Goal: Information Seeking & Learning: Learn about a topic

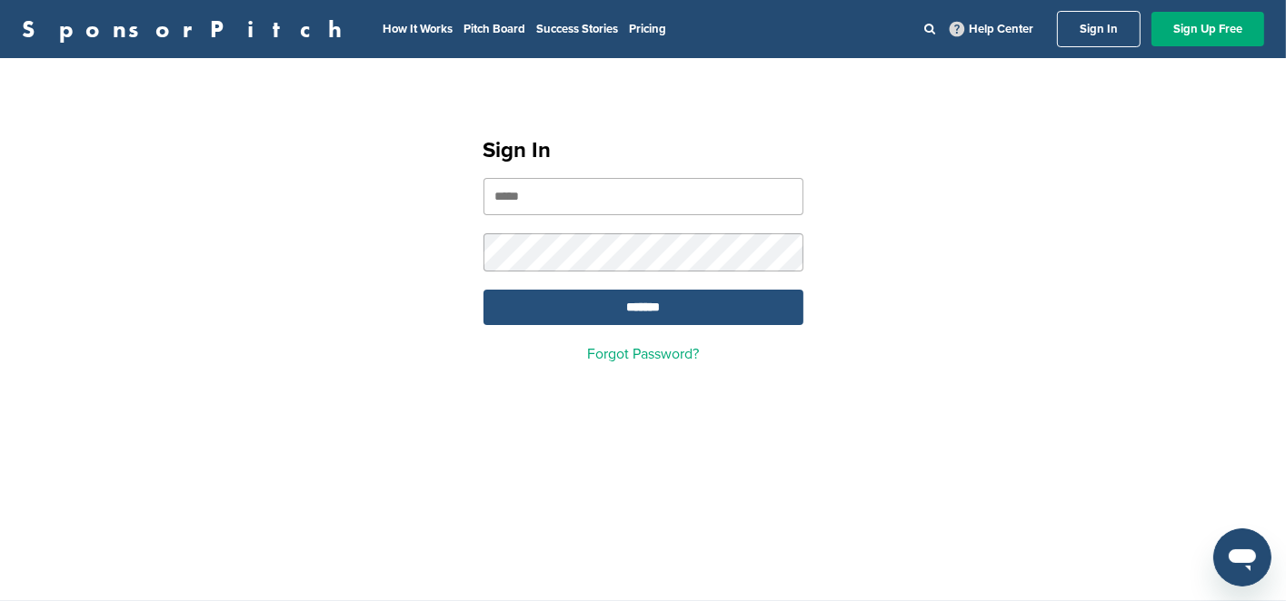
type input "**********"
click at [638, 299] on input "*******" at bounding box center [643, 307] width 320 height 35
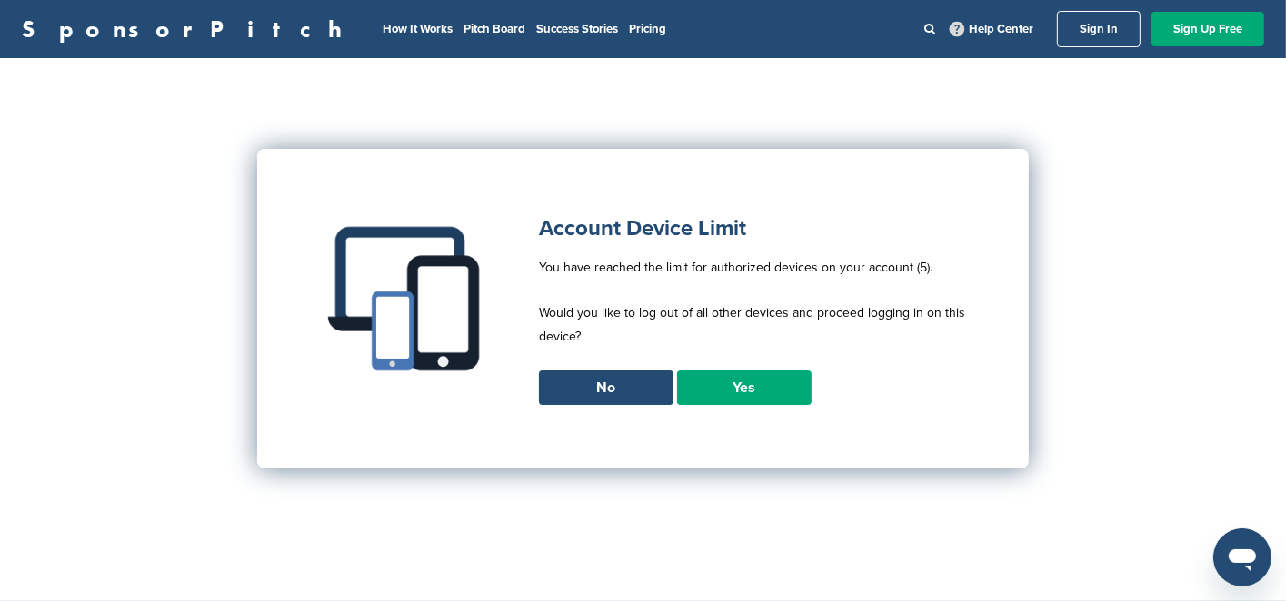
click at [746, 388] on link "Yes" at bounding box center [744, 388] width 134 height 35
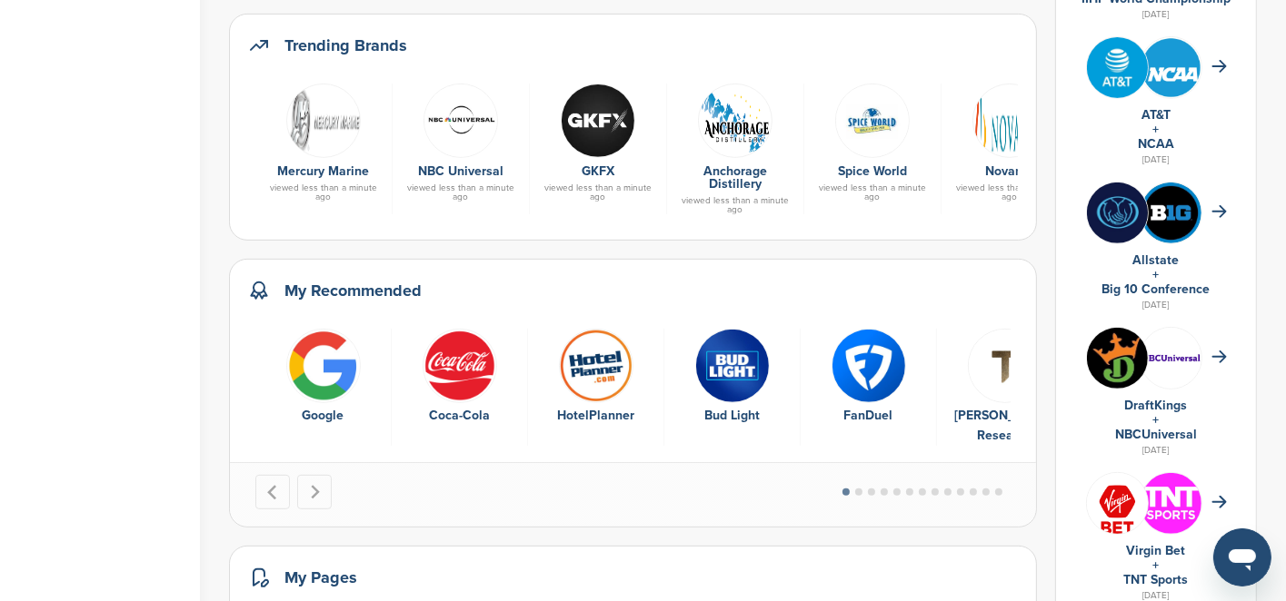
scroll to position [727, 0]
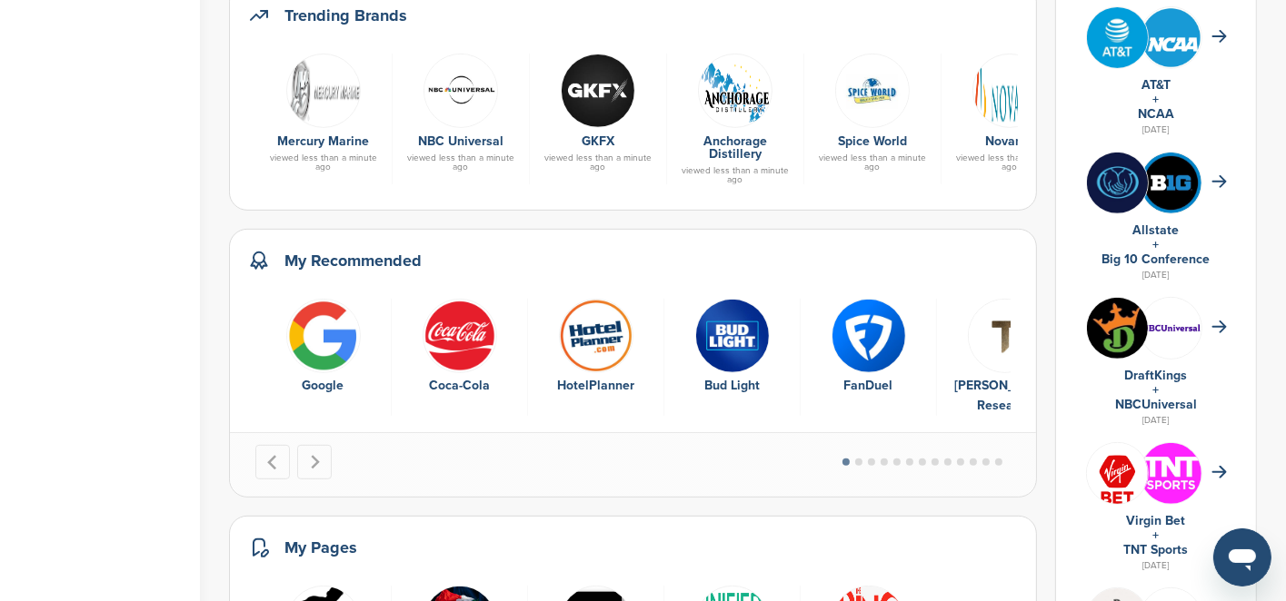
click at [1163, 374] on link "DraftKings" at bounding box center [1156, 375] width 63 height 15
click at [1127, 328] on img at bounding box center [1117, 328] width 61 height 61
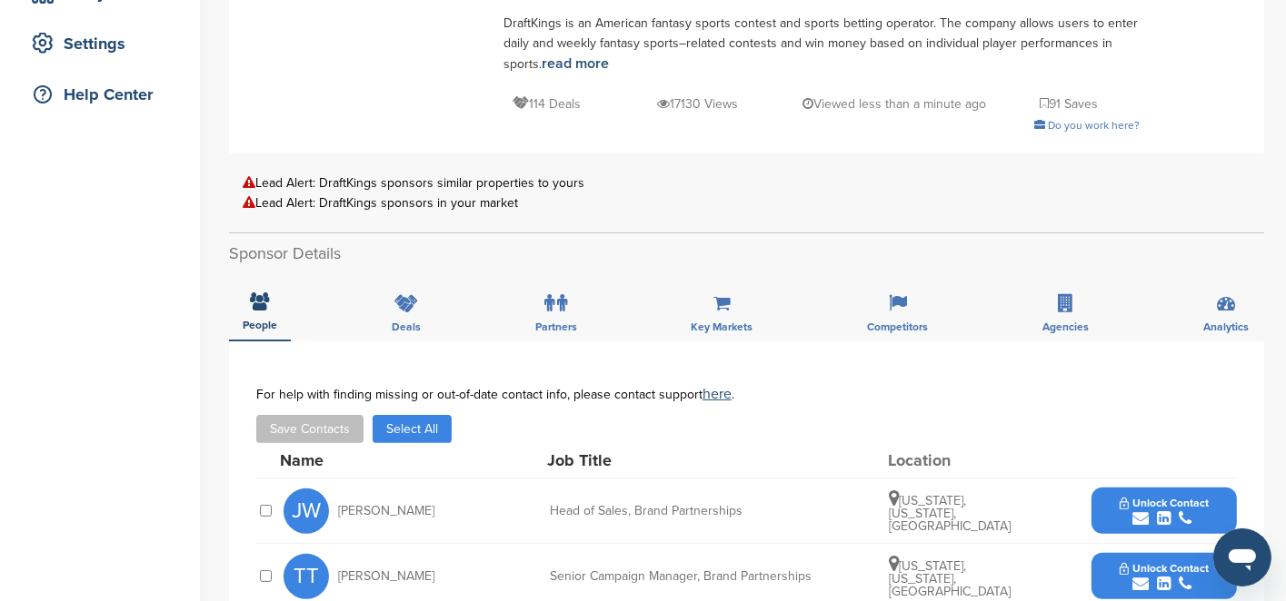
scroll to position [363, 0]
click at [396, 304] on icon at bounding box center [406, 302] width 24 height 18
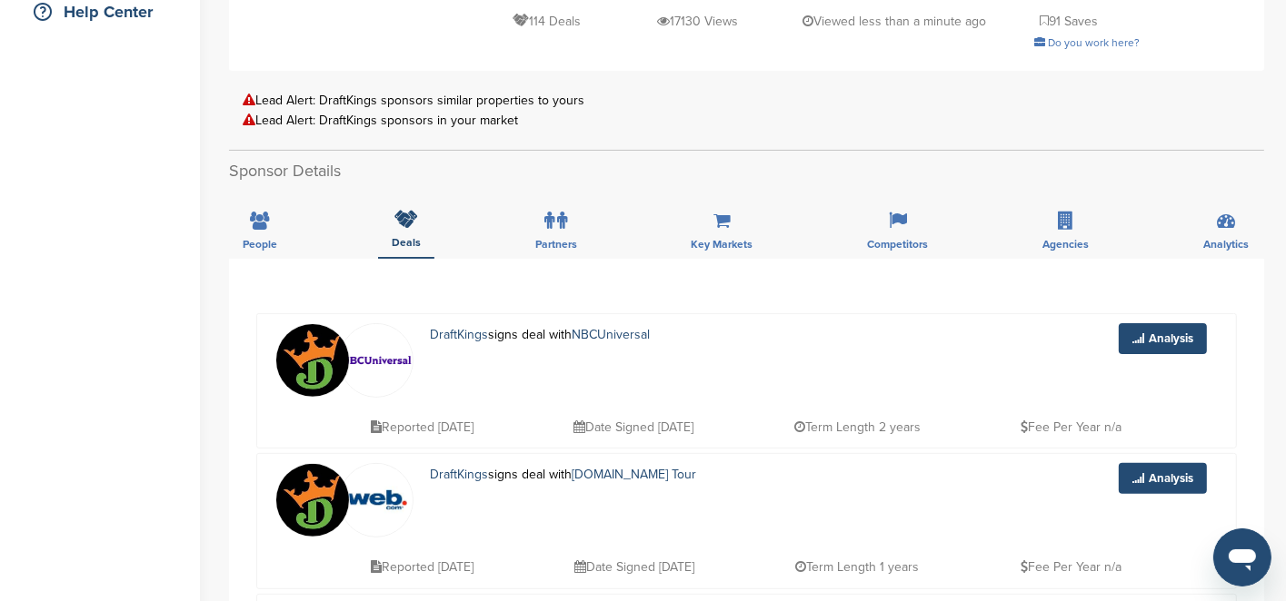
scroll to position [545, 0]
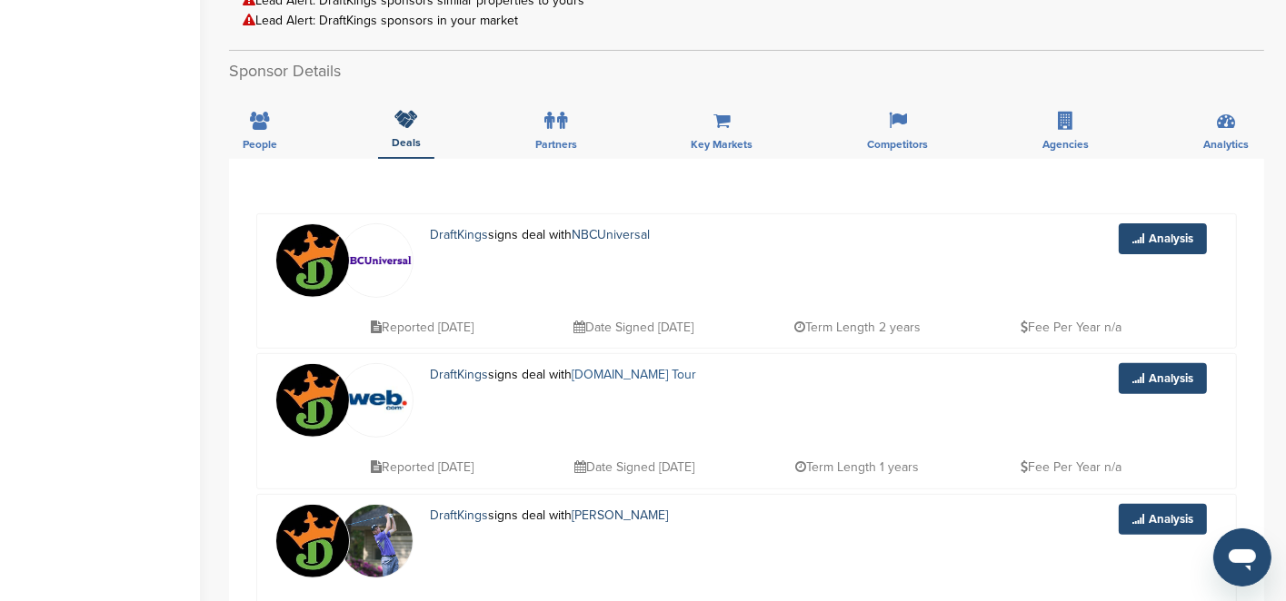
click at [618, 370] on link "Web.com Tour" at bounding box center [633, 374] width 124 height 15
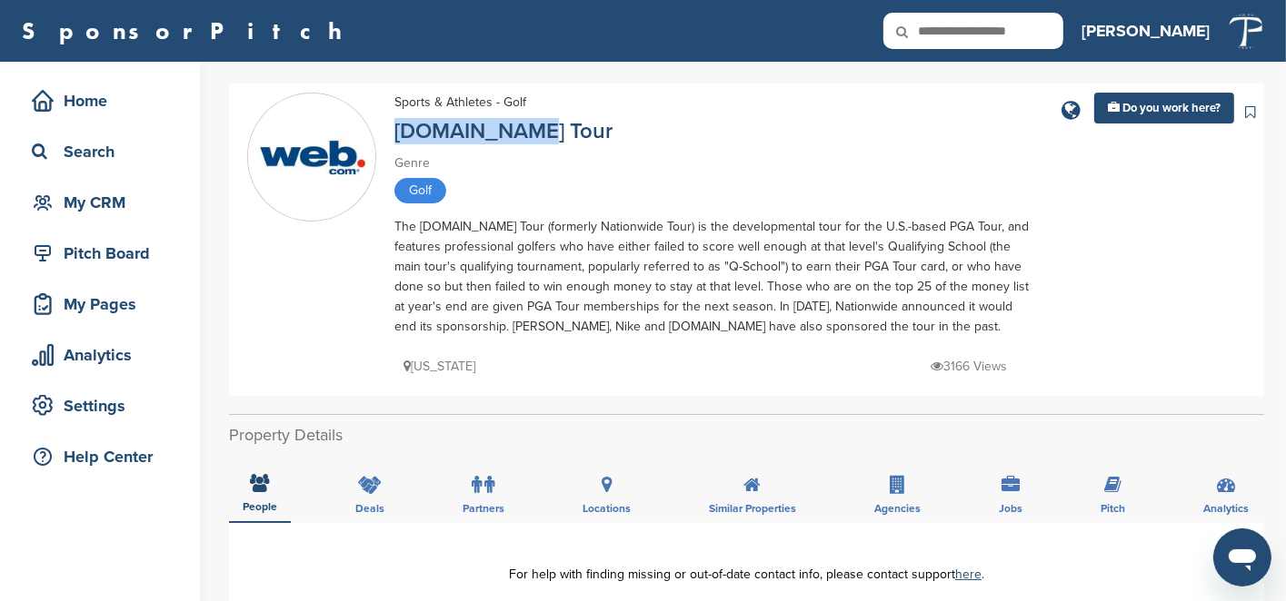
drag, startPoint x: 541, startPoint y: 132, endPoint x: 385, endPoint y: 137, distance: 156.4
click at [385, 137] on div "Sports & Athletes - Golf Web.com Tour Genre Golf The Web.com Tour (formerly Nat…" at bounding box center [746, 240] width 998 height 294
copy link "[DOMAIN_NAME] Tour"
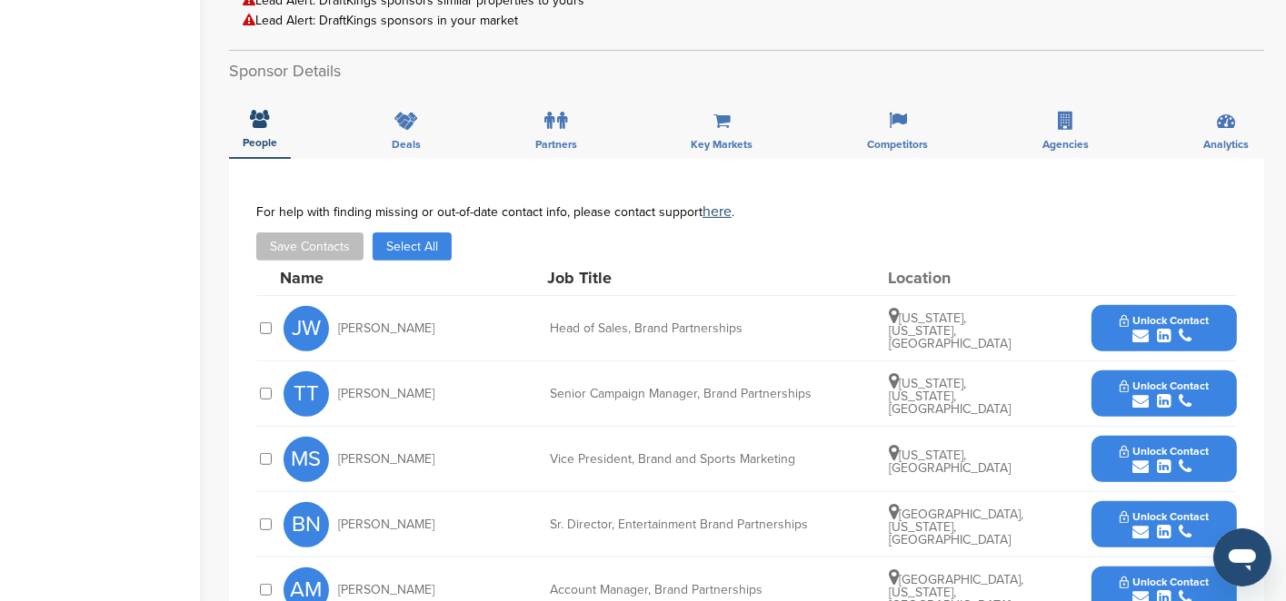
scroll to position [91, 0]
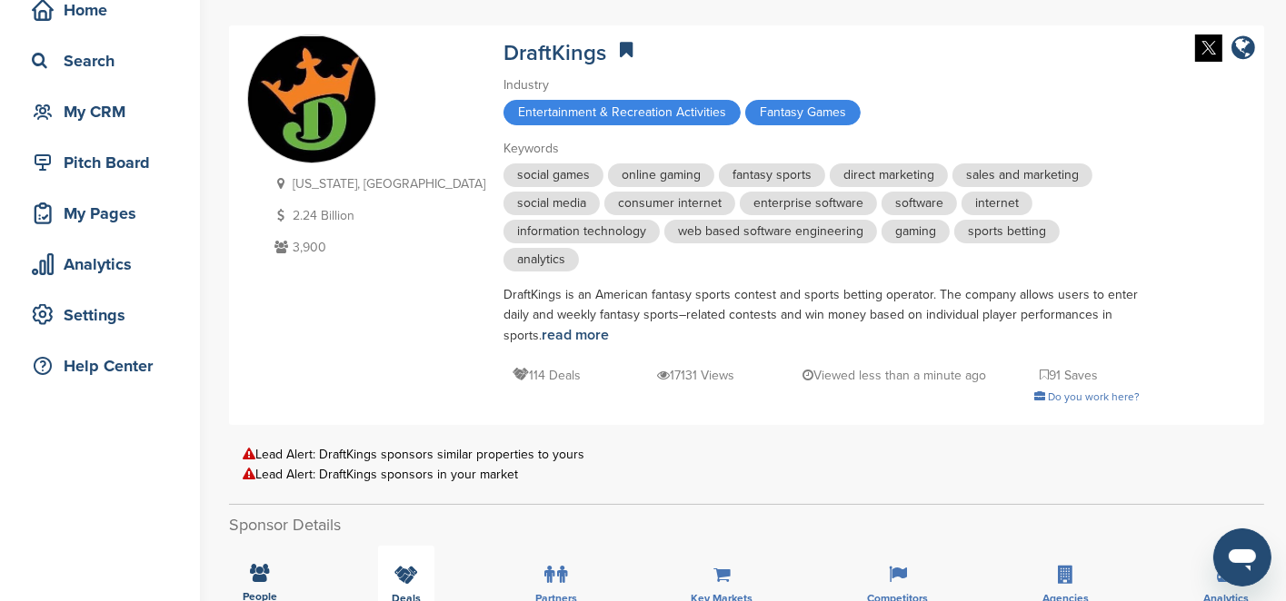
click at [416, 572] on icon at bounding box center [406, 575] width 24 height 18
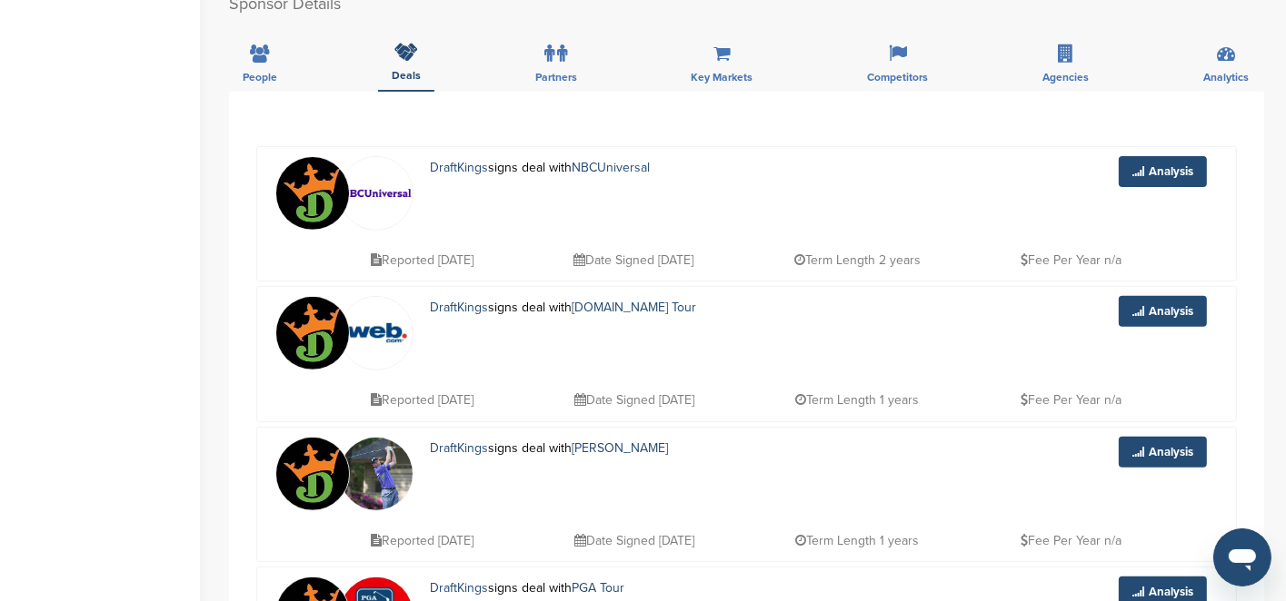
scroll to position [636, 0]
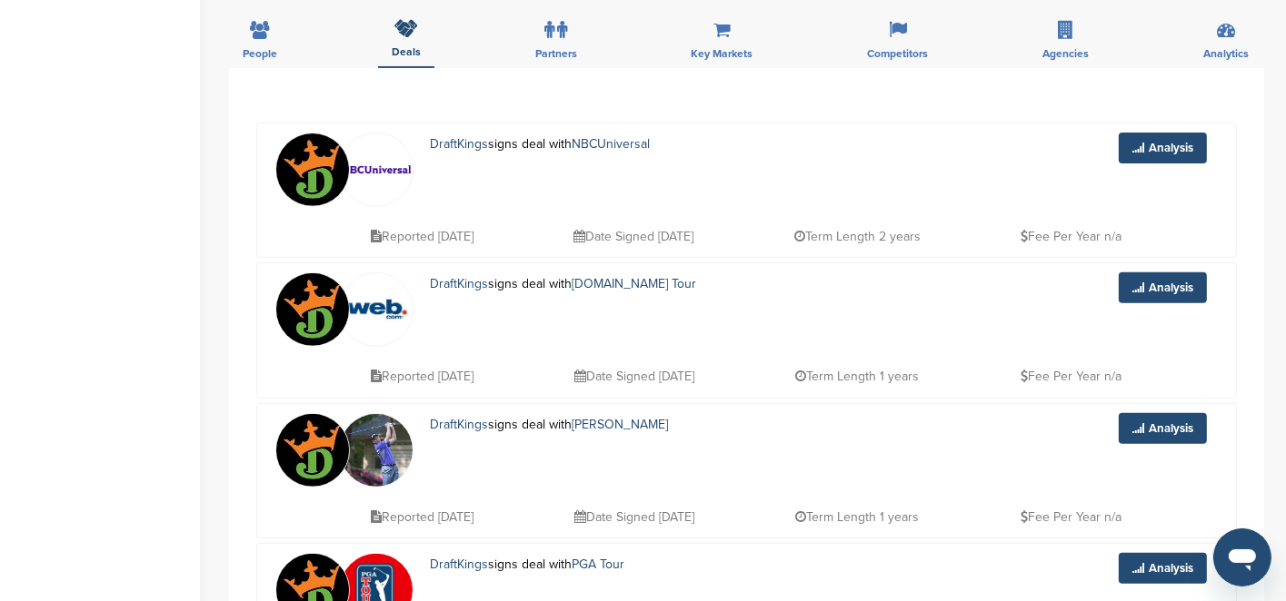
click at [563, 140] on p "DraftKings signs deal with NBCUniversal" at bounding box center [575, 144] width 291 height 23
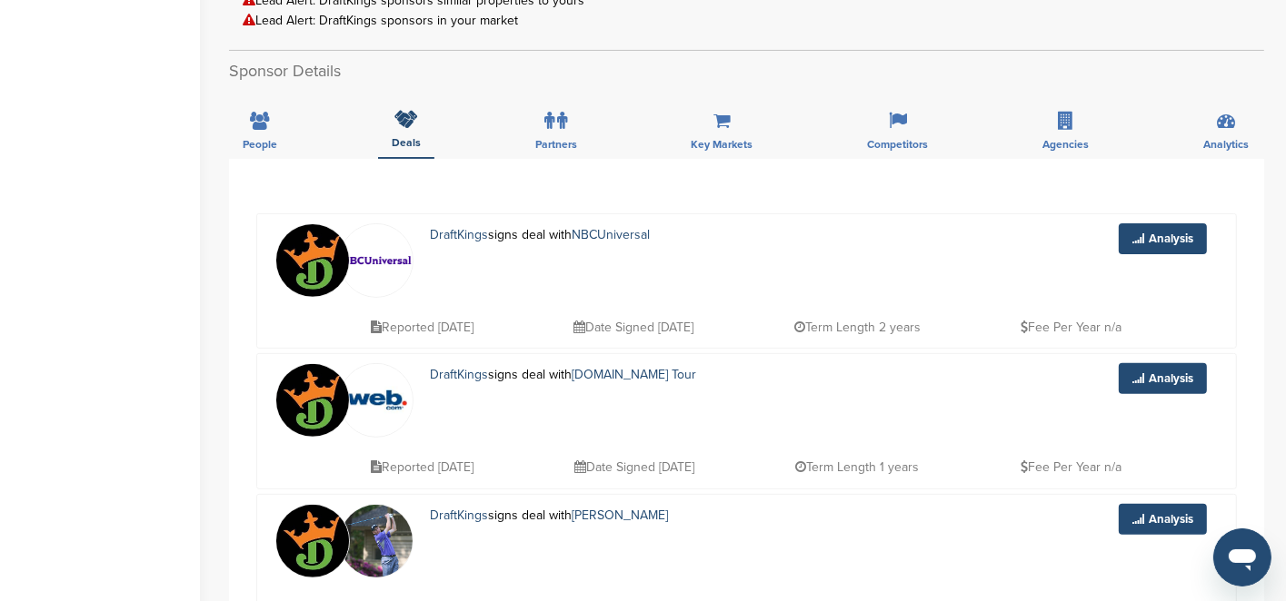
scroll to position [363, 0]
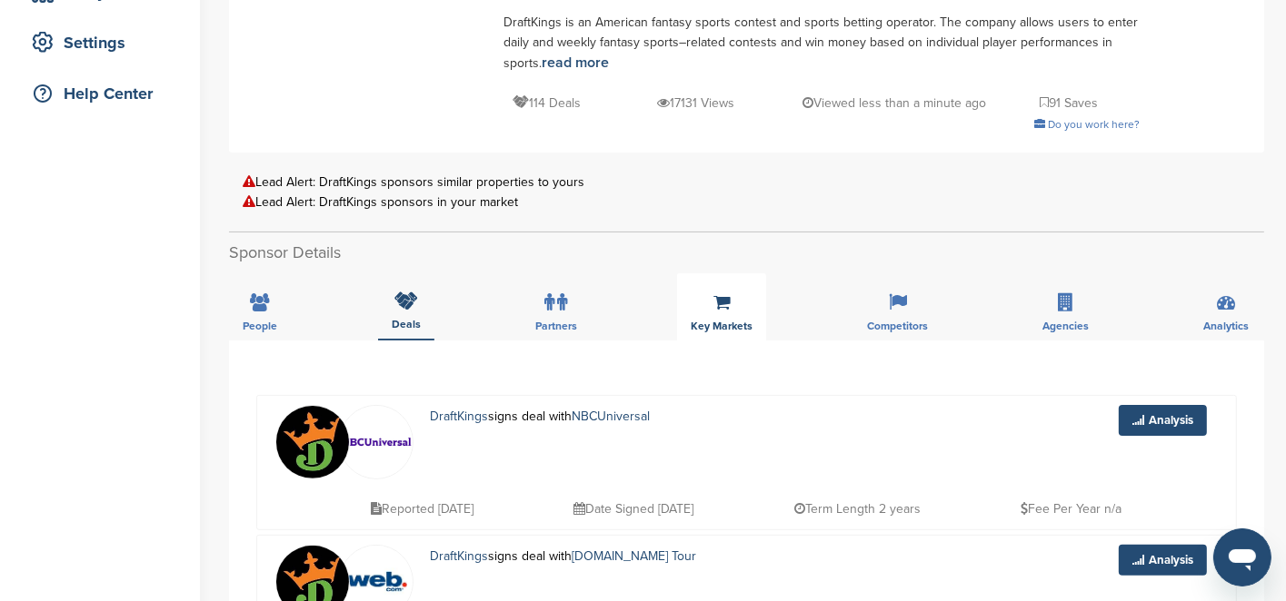
click at [733, 299] on div "Key Markets" at bounding box center [721, 306] width 89 height 67
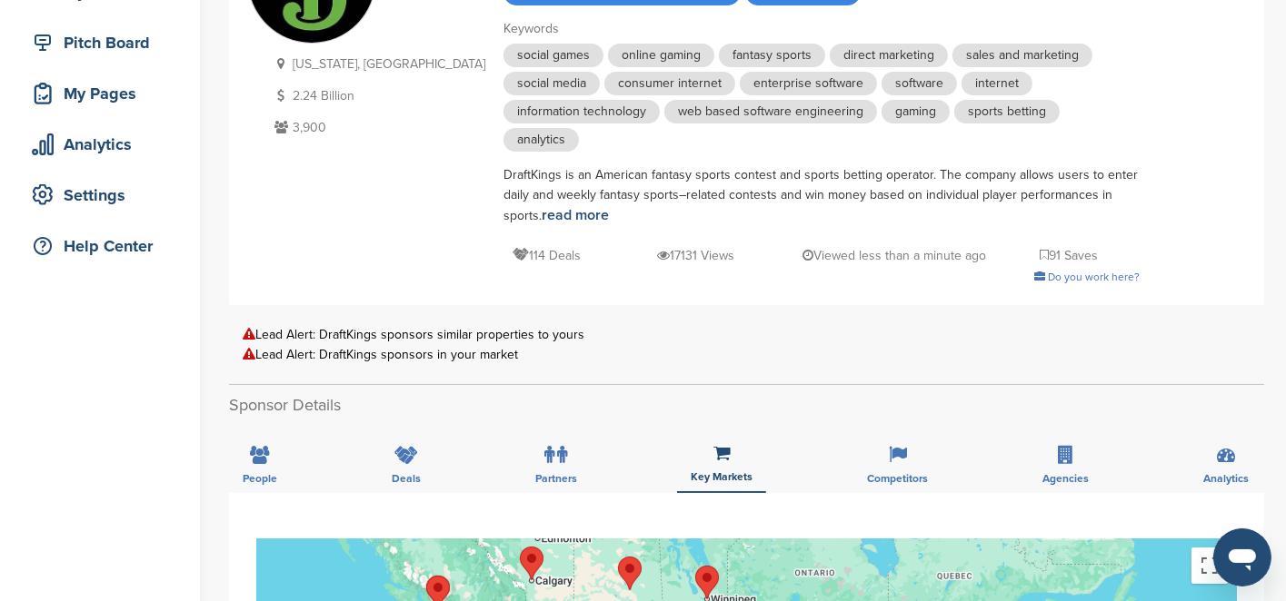
scroll to position [182, 0]
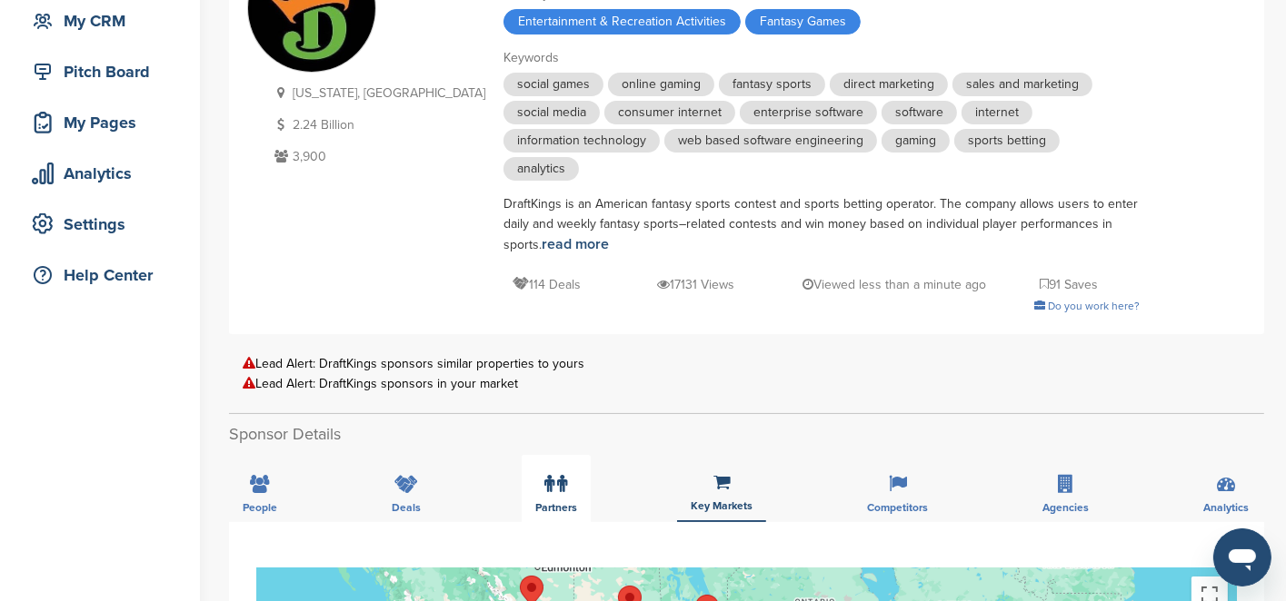
click at [551, 488] on icon at bounding box center [549, 484] width 10 height 18
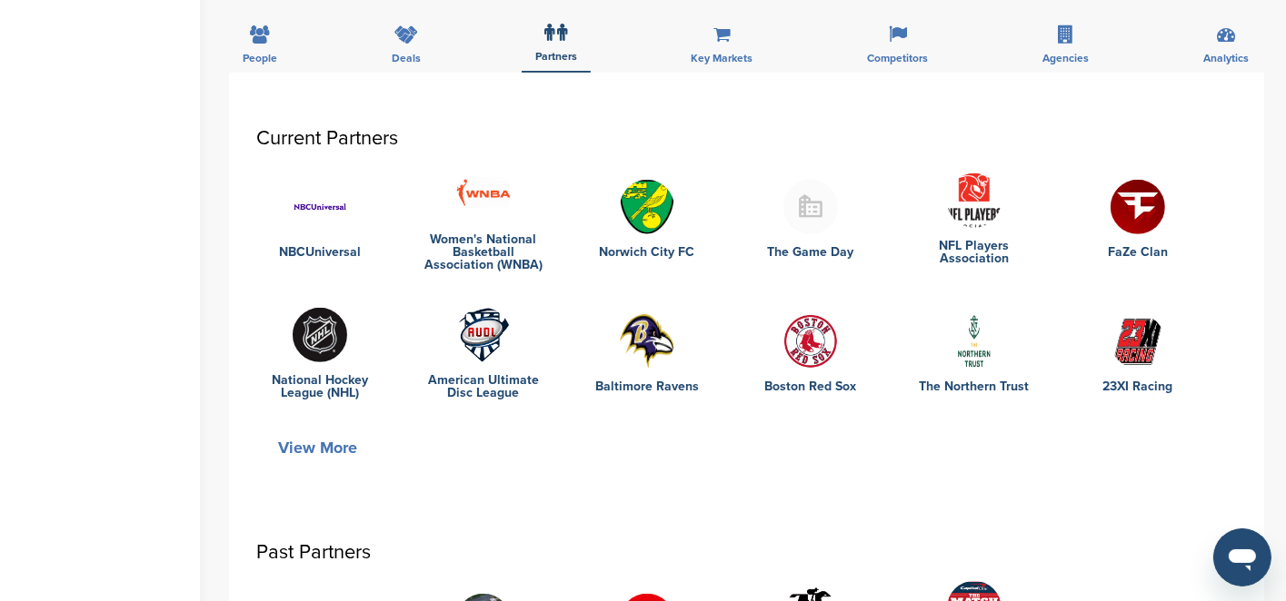
scroll to position [636, 0]
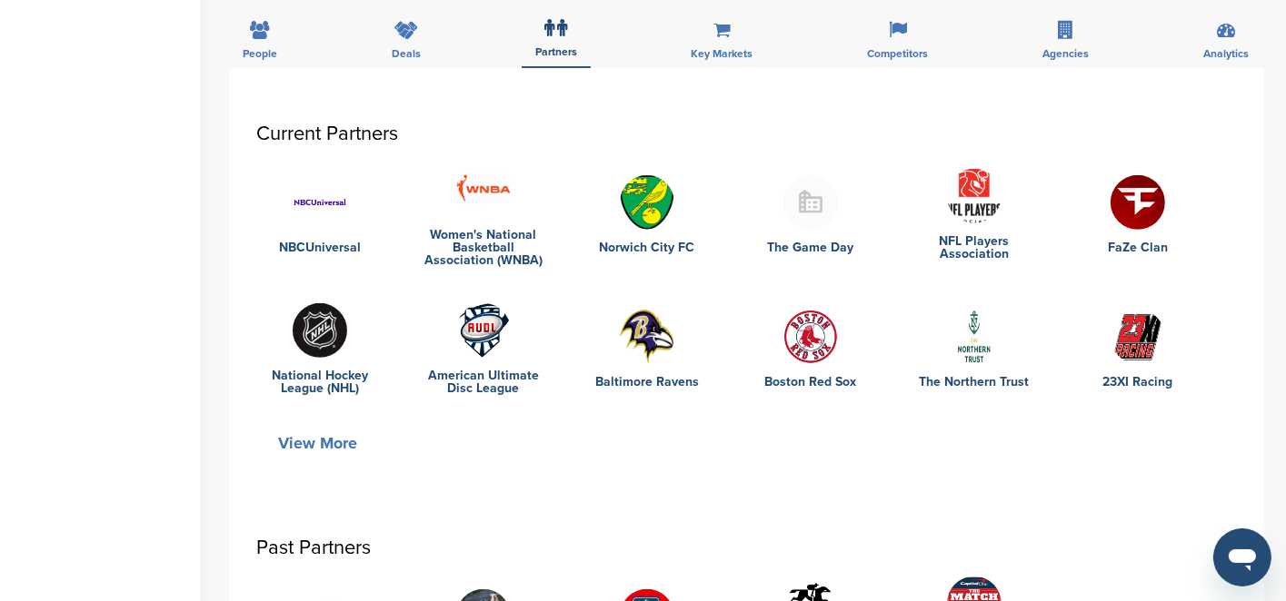
click at [309, 204] on img at bounding box center [320, 202] width 55 height 55
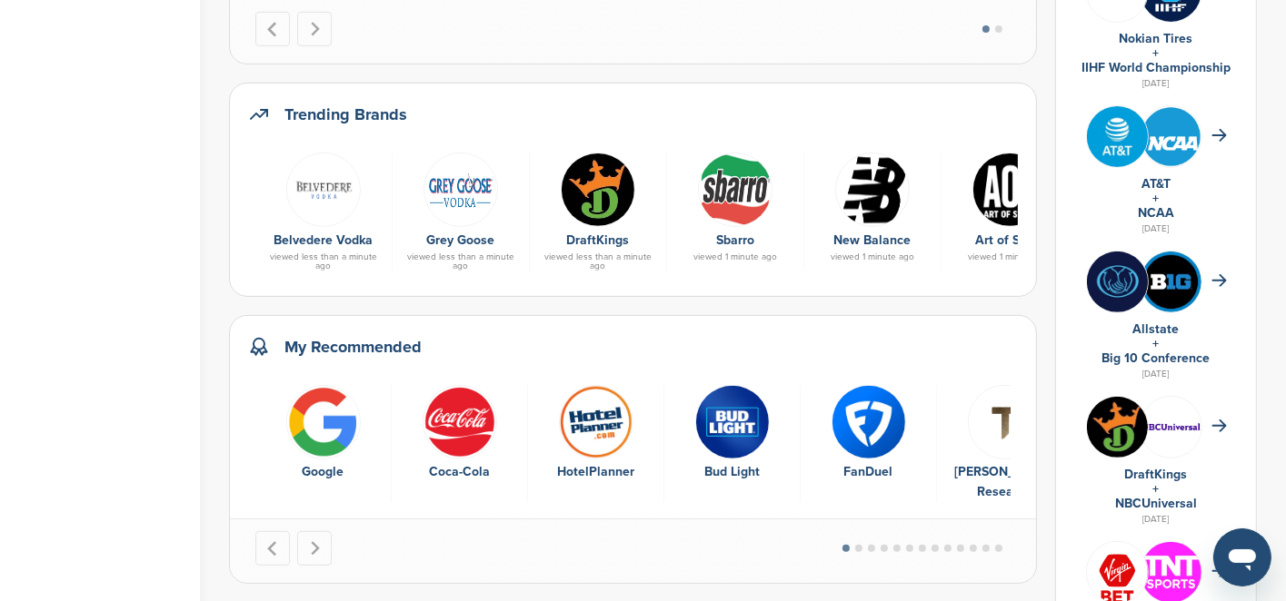
scroll to position [636, 0]
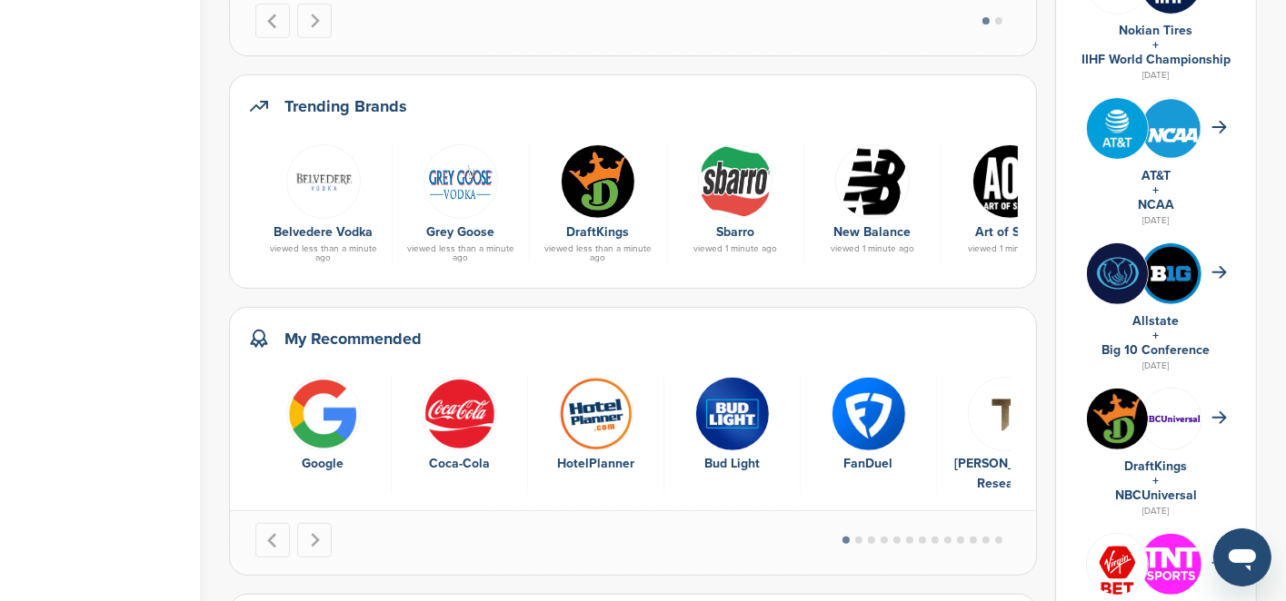
click at [603, 184] on img at bounding box center [598, 181] width 75 height 75
click at [603, 185] on img at bounding box center [598, 181] width 75 height 75
click at [596, 196] on img at bounding box center [598, 181] width 75 height 75
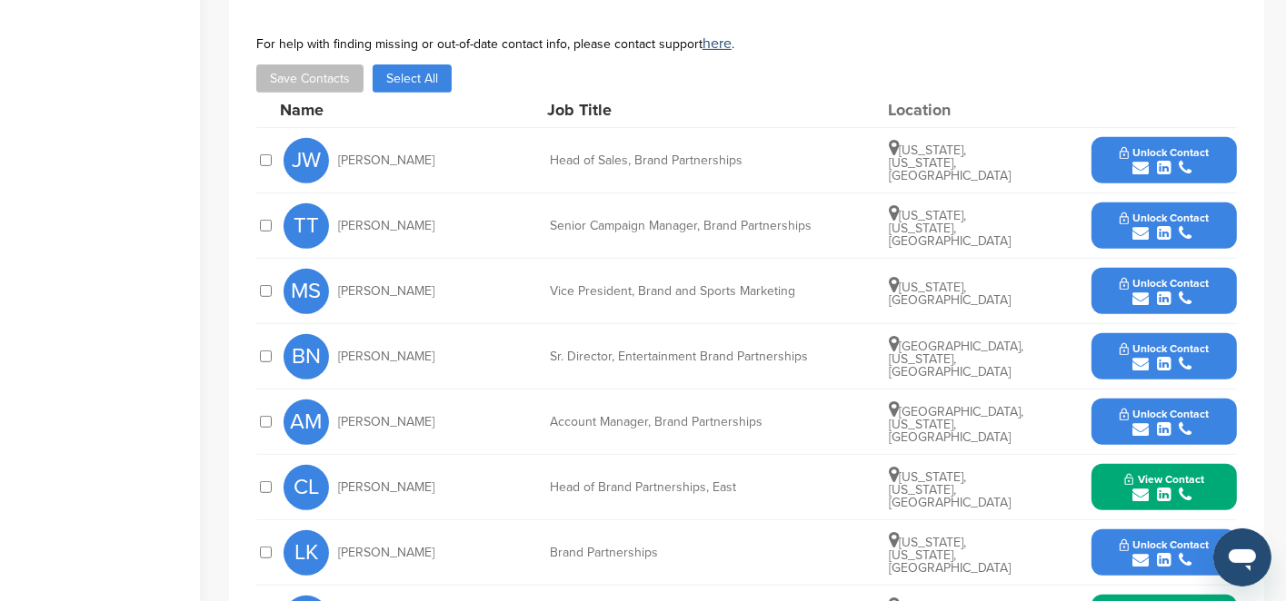
scroll to position [545, 0]
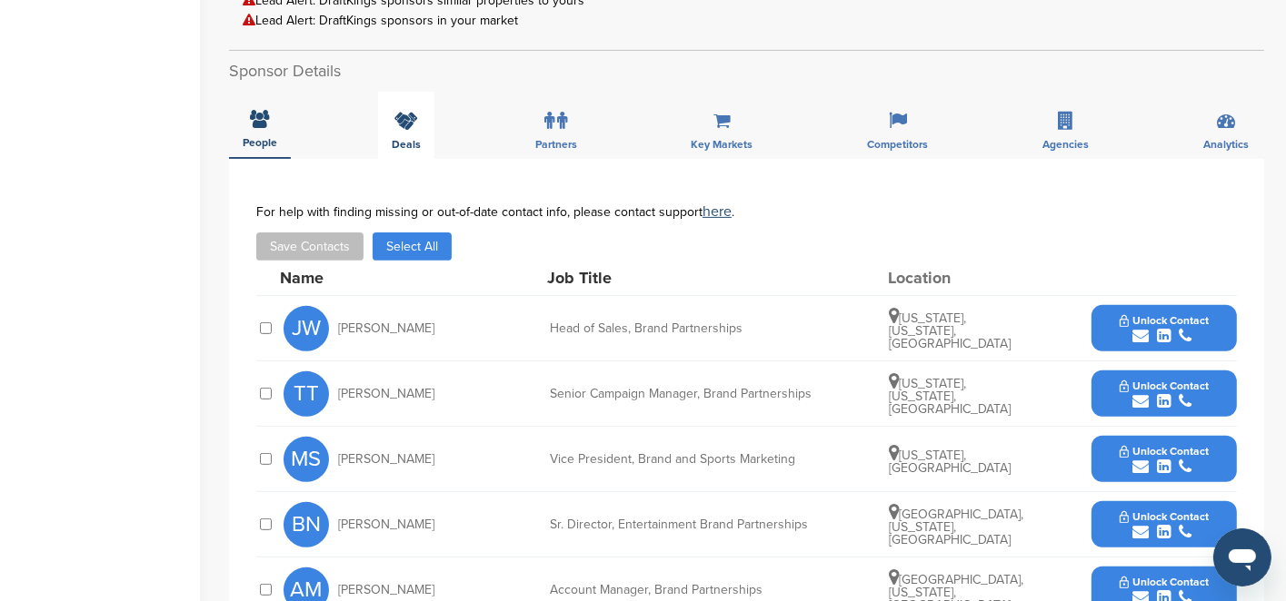
click at [412, 130] on div "Deals" at bounding box center [406, 125] width 56 height 67
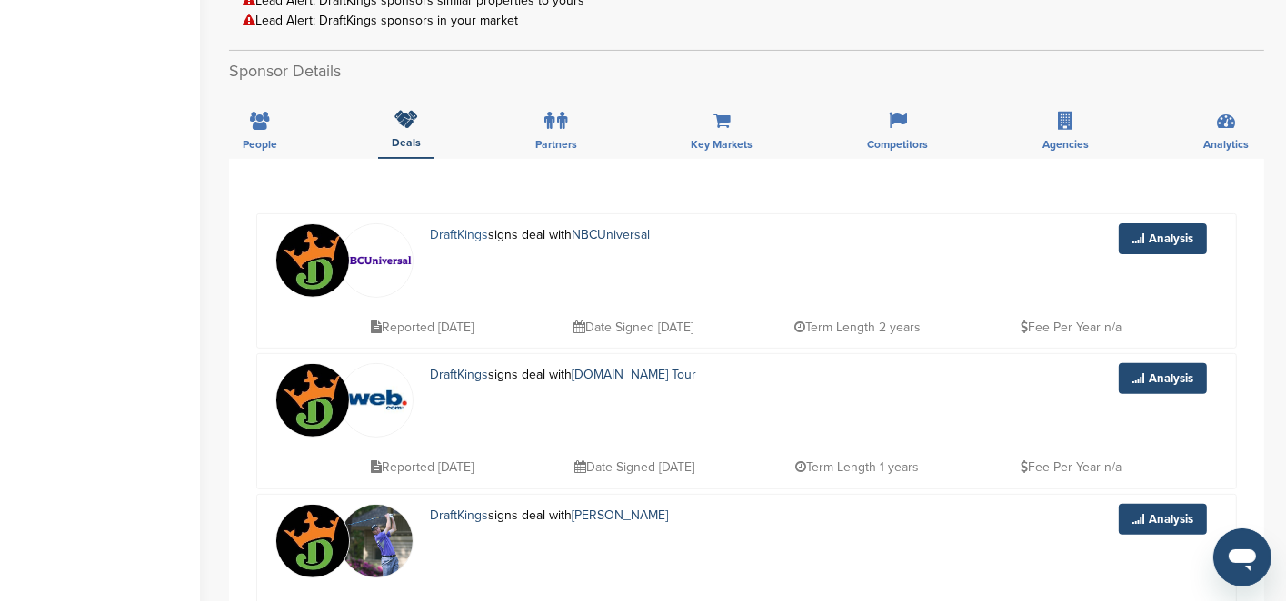
click at [459, 231] on link "DraftKings" at bounding box center [459, 234] width 58 height 15
click at [534, 233] on p "DraftKings signs deal with NBCUniversal" at bounding box center [575, 235] width 291 height 23
click at [1156, 230] on link "Analysis" at bounding box center [1162, 239] width 88 height 31
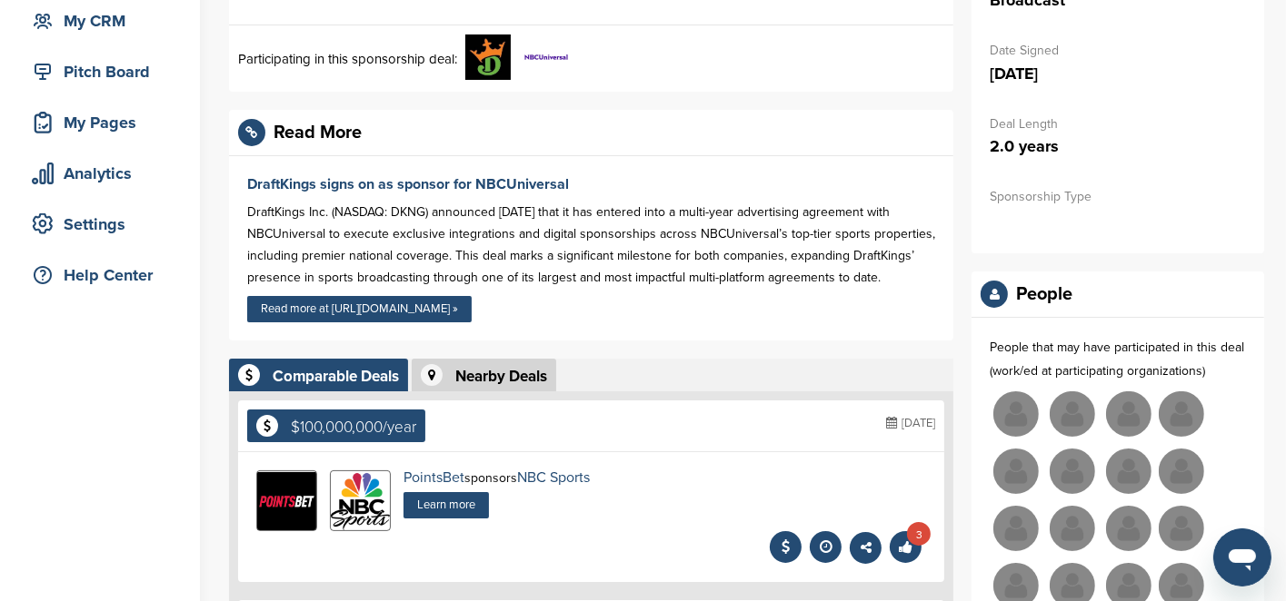
scroll to position [91, 0]
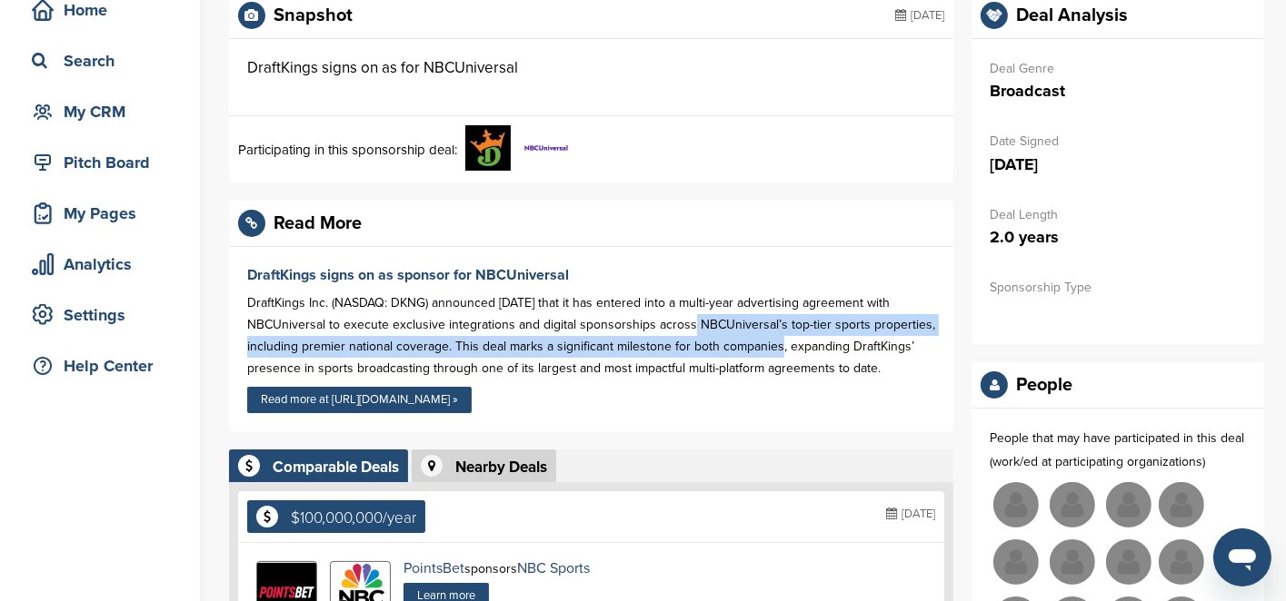
drag, startPoint x: 689, startPoint y: 323, endPoint x: 781, endPoint y: 337, distance: 93.8
click at [781, 337] on div "DraftKings Inc. (NASDAQ: DKNG) announced today that it has entered into a multi…" at bounding box center [591, 336] width 688 height 87
drag, startPoint x: 781, startPoint y: 337, endPoint x: 690, endPoint y: 359, distance: 93.4
click at [699, 359] on div "DraftKings Inc. (NASDAQ: DKNG) announced today that it has entered into a multi…" at bounding box center [591, 336] width 688 height 87
click at [567, 343] on div "DraftKings Inc. (NASDAQ: DKNG) announced today that it has entered into a multi…" at bounding box center [591, 336] width 688 height 87
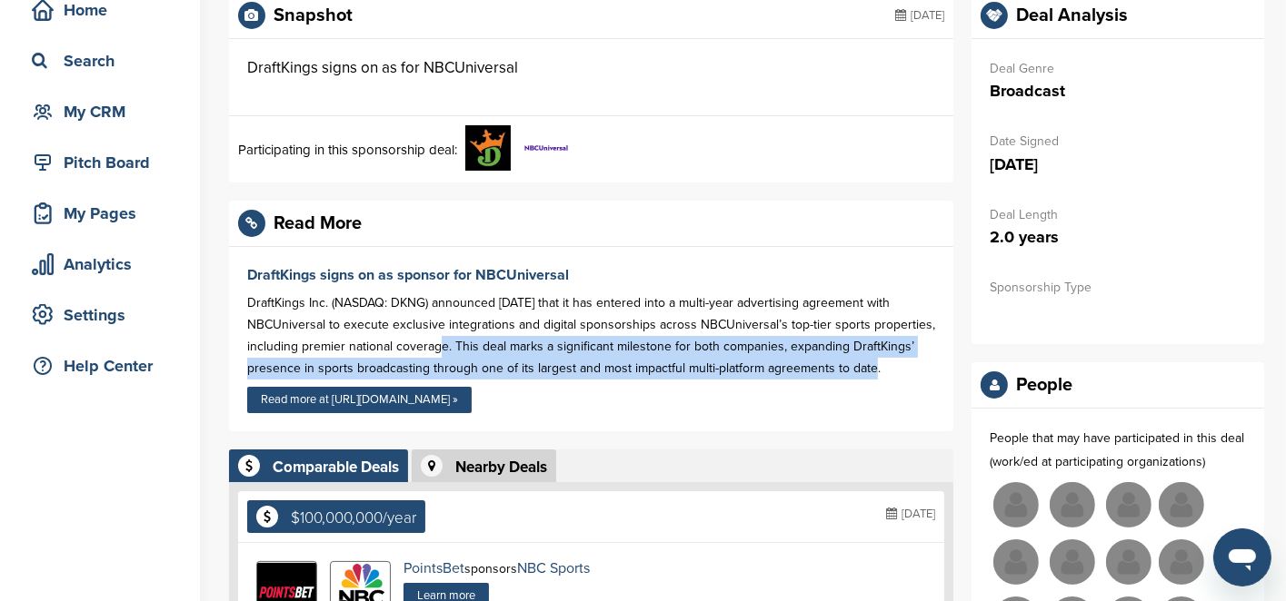
drag, startPoint x: 447, startPoint y: 346, endPoint x: 894, endPoint y: 376, distance: 448.0
click at [894, 376] on div "DraftKings Inc. (NASDAQ: DKNG) announced today that it has entered into a multi…" at bounding box center [591, 336] width 688 height 87
click at [402, 393] on link "Read more at https://www.nbcuniversal.com »" at bounding box center [359, 400] width 224 height 26
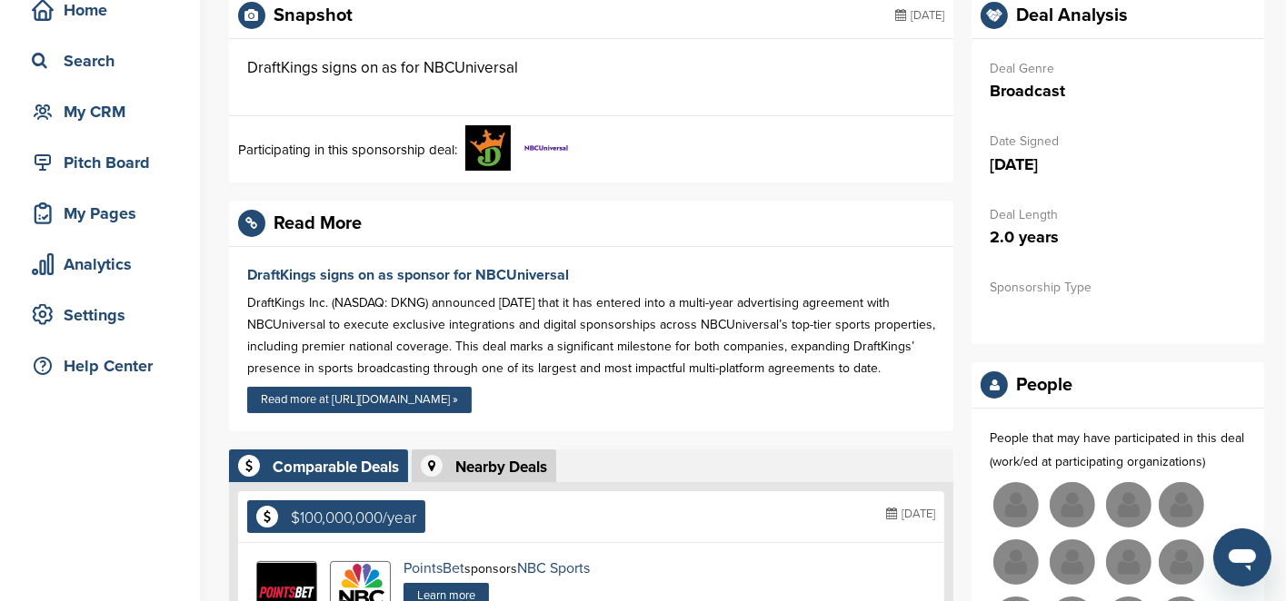
click at [674, 143] on div "Participating in this sponsorship deal:" at bounding box center [591, 149] width 724 height 66
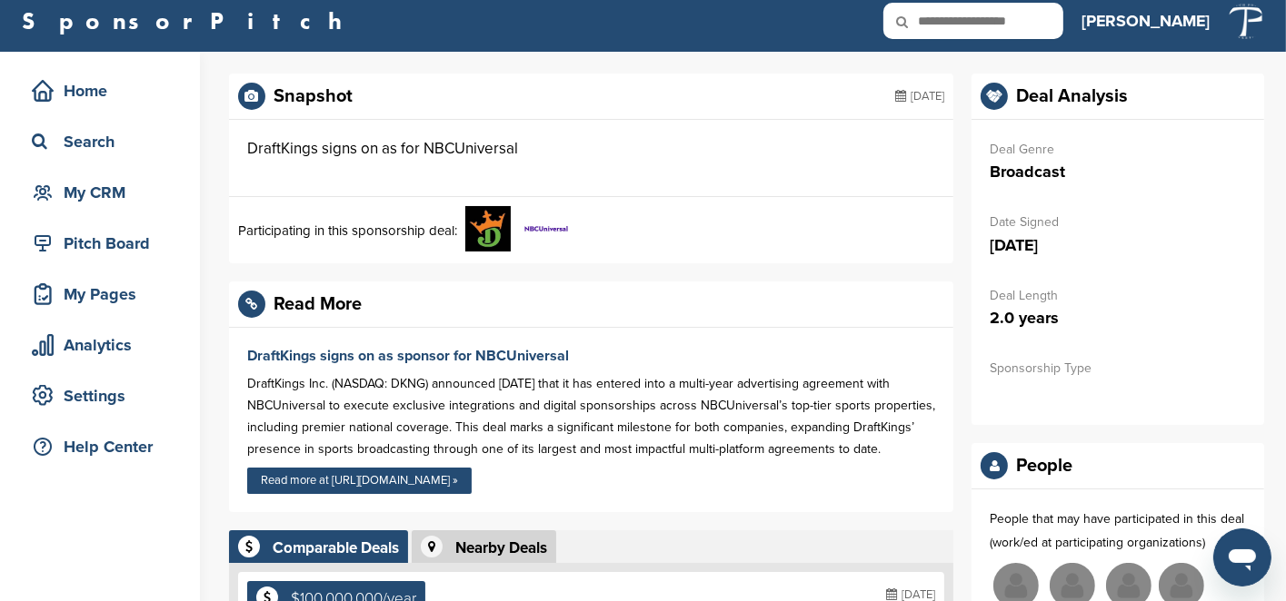
scroll to position [0, 0]
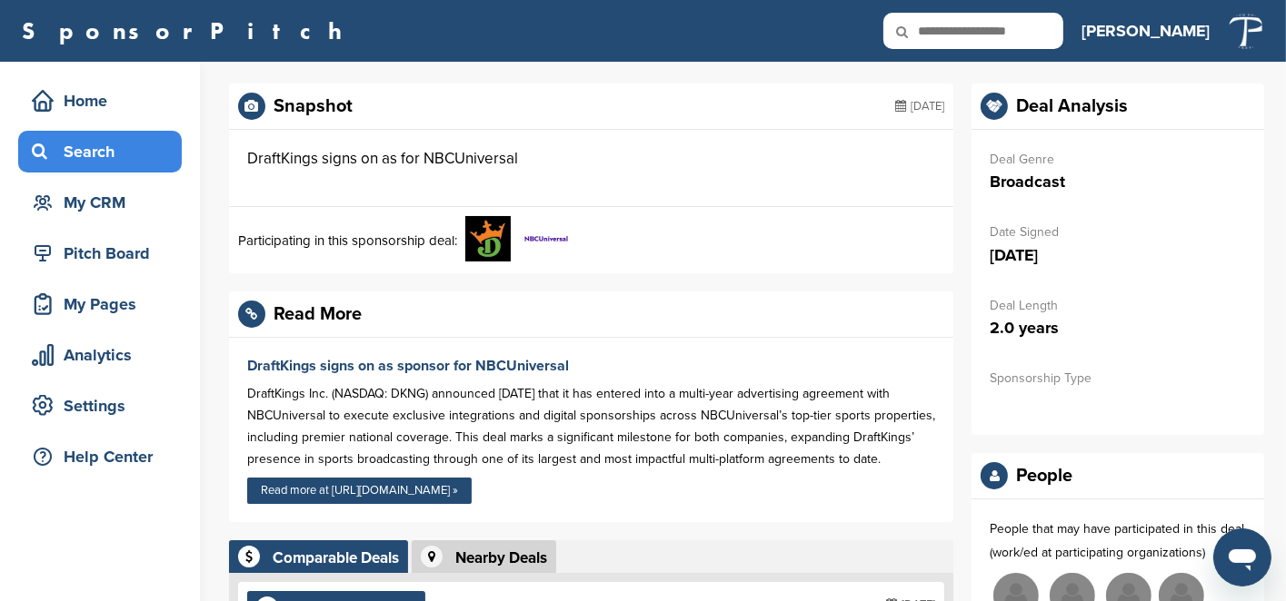
click at [84, 156] on div "Search" at bounding box center [104, 151] width 154 height 33
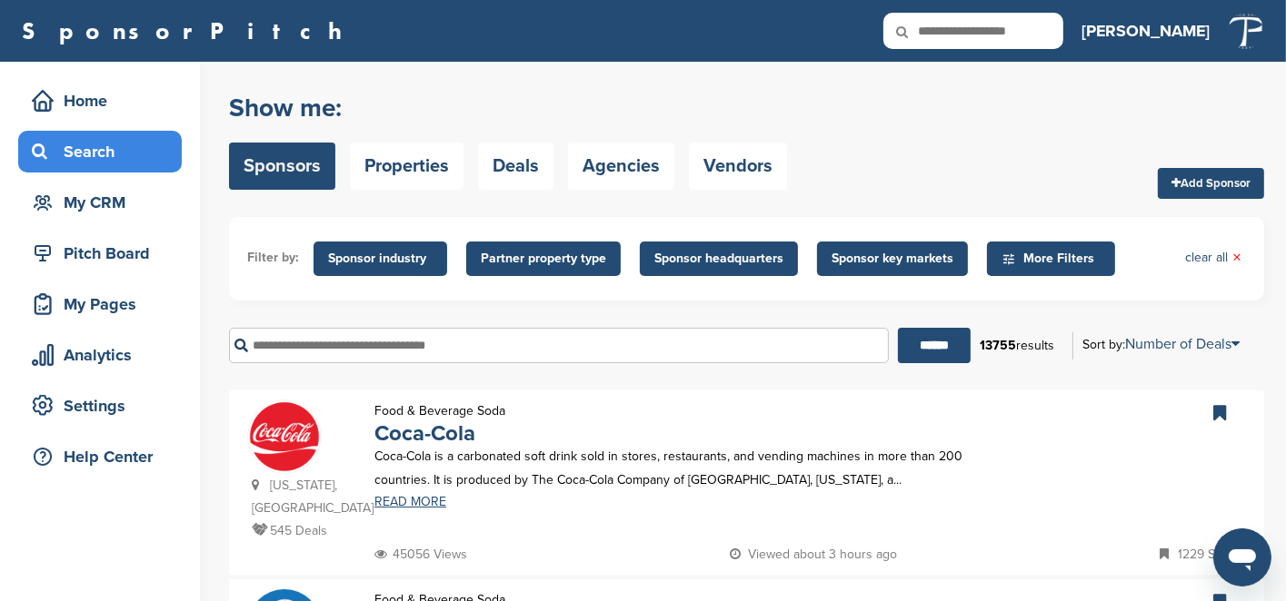
click at [377, 346] on input "text" at bounding box center [559, 345] width 660 height 35
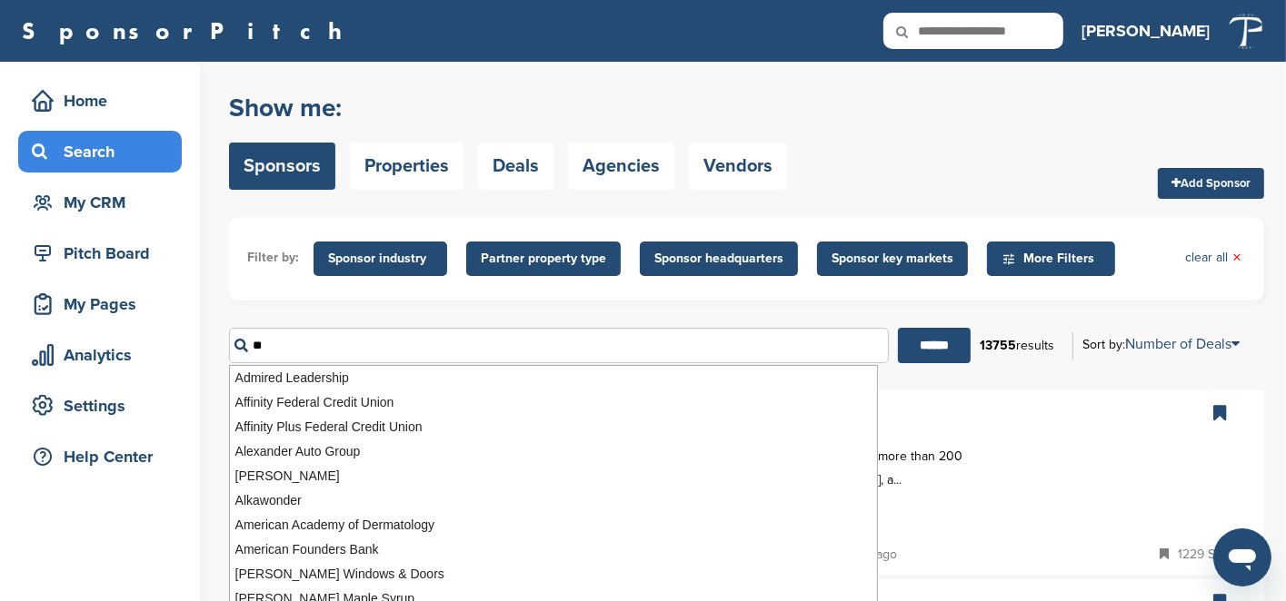
type input "*"
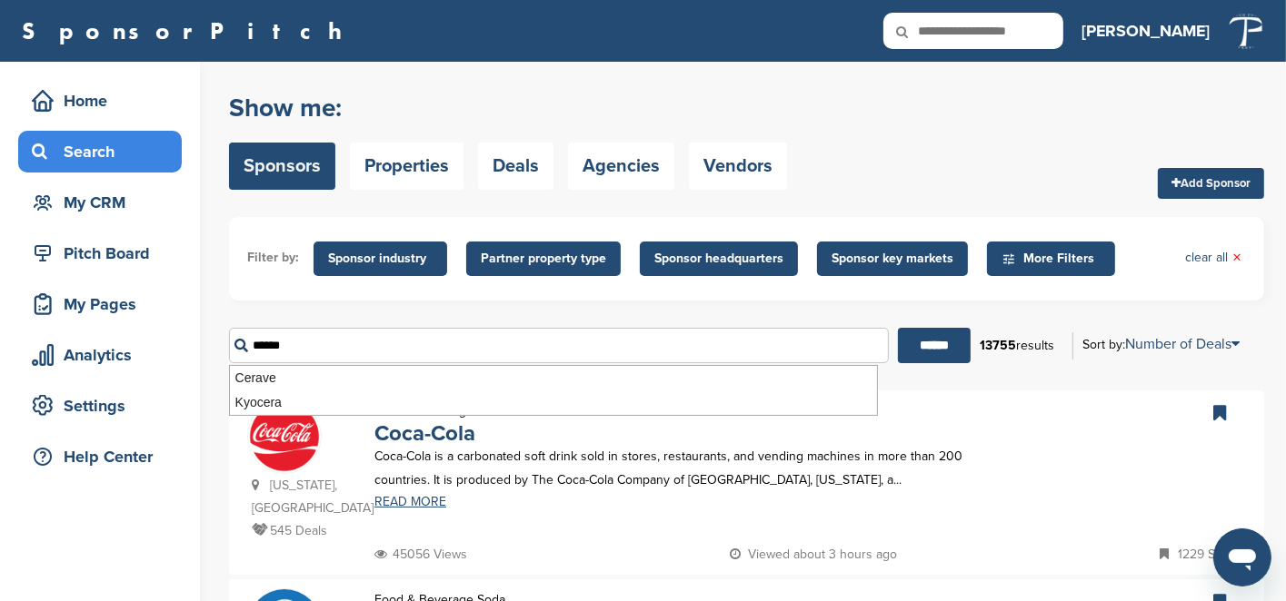
click at [898, 328] on input "******" at bounding box center [934, 345] width 73 height 35
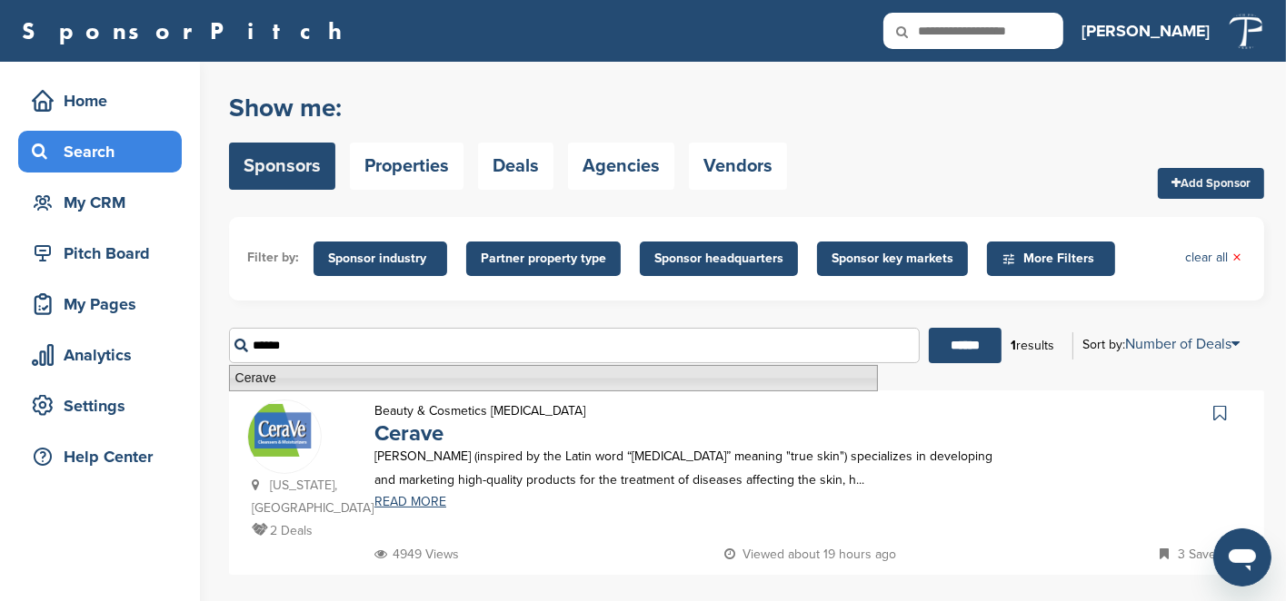
click at [313, 375] on li "Cerave" at bounding box center [553, 378] width 649 height 26
type input "******"
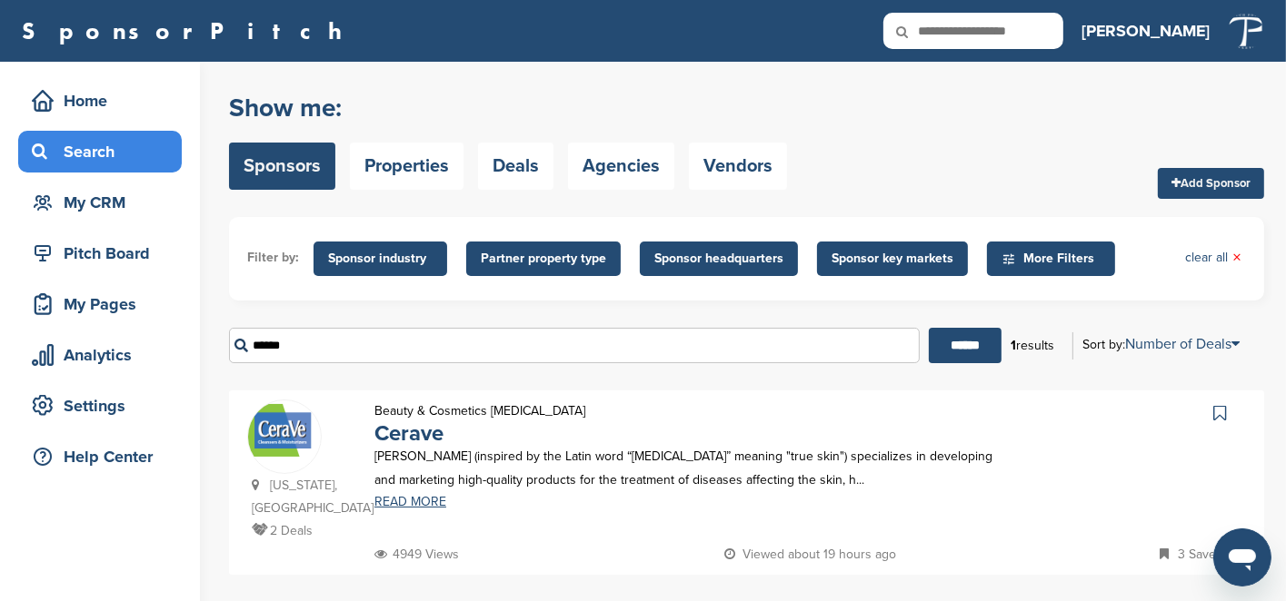
scroll to position [91, 0]
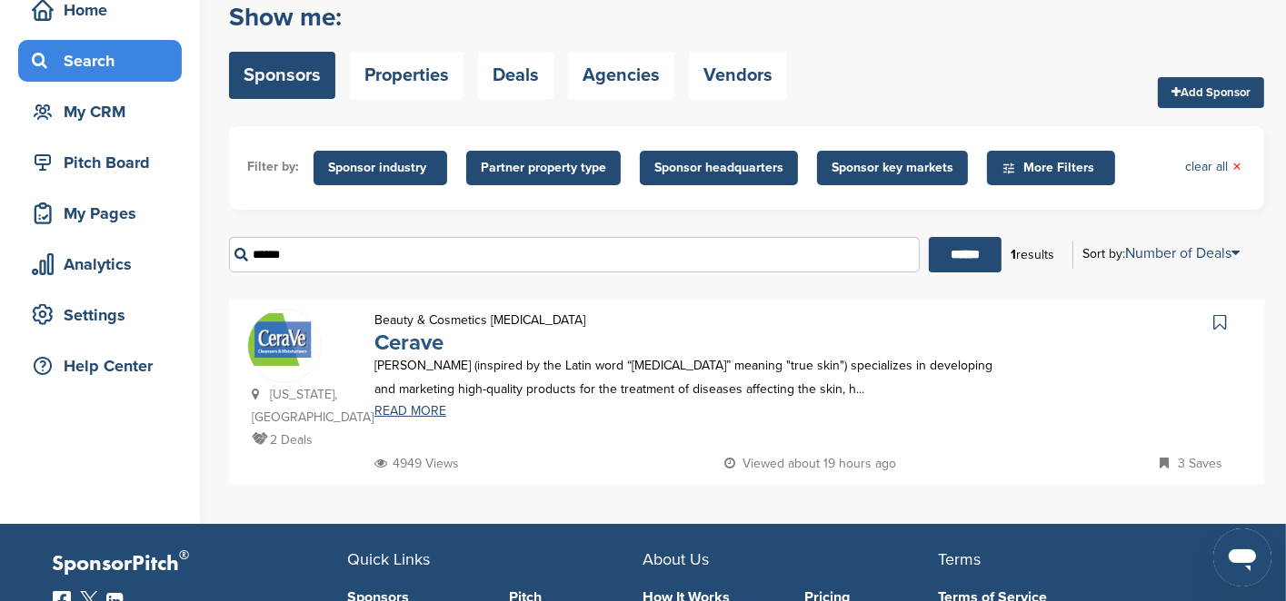
click at [414, 348] on link "Cerave" at bounding box center [408, 343] width 69 height 26
click at [1217, 170] on link "clear all ×" at bounding box center [1213, 167] width 56 height 20
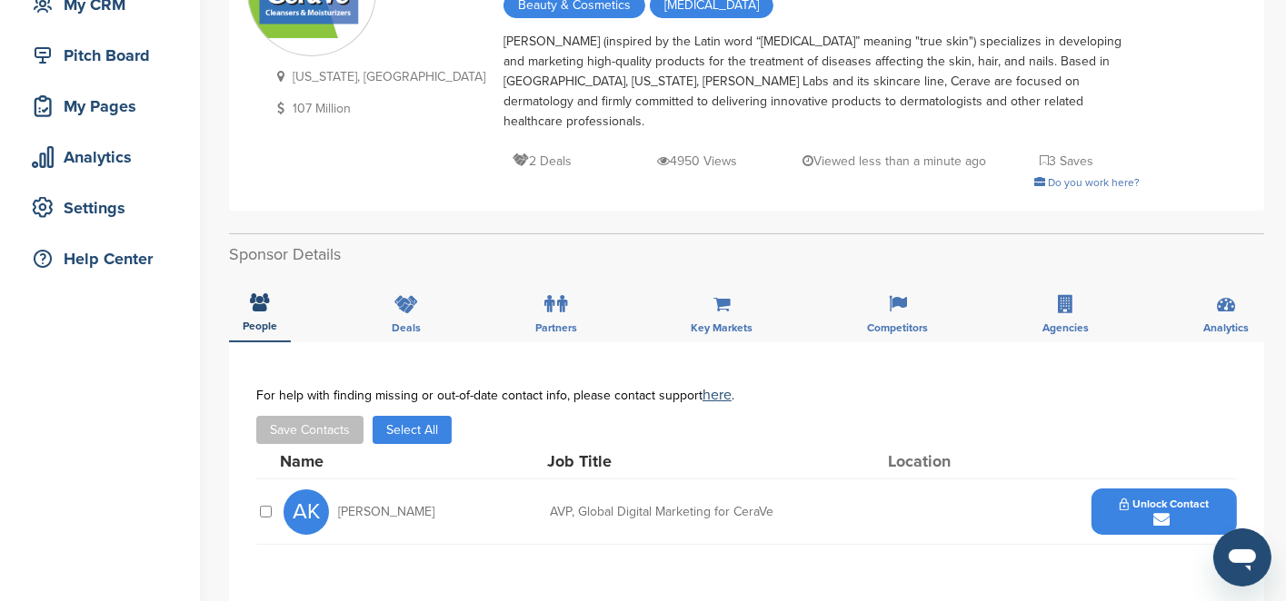
scroll to position [273, 0]
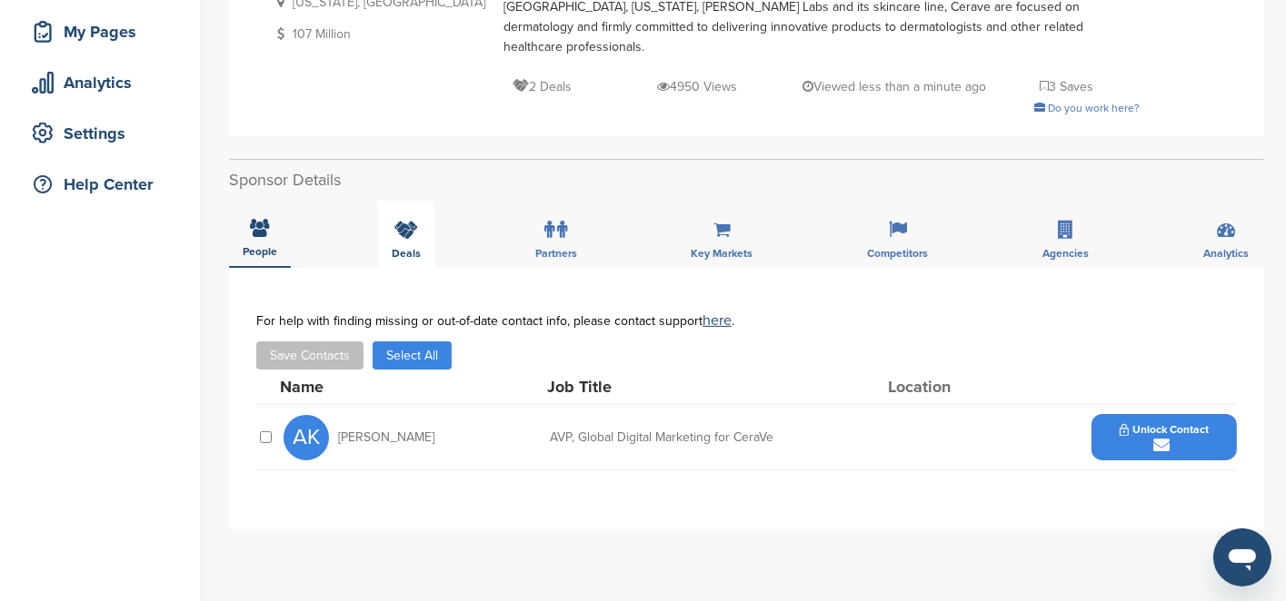
click at [398, 221] on icon at bounding box center [406, 230] width 24 height 18
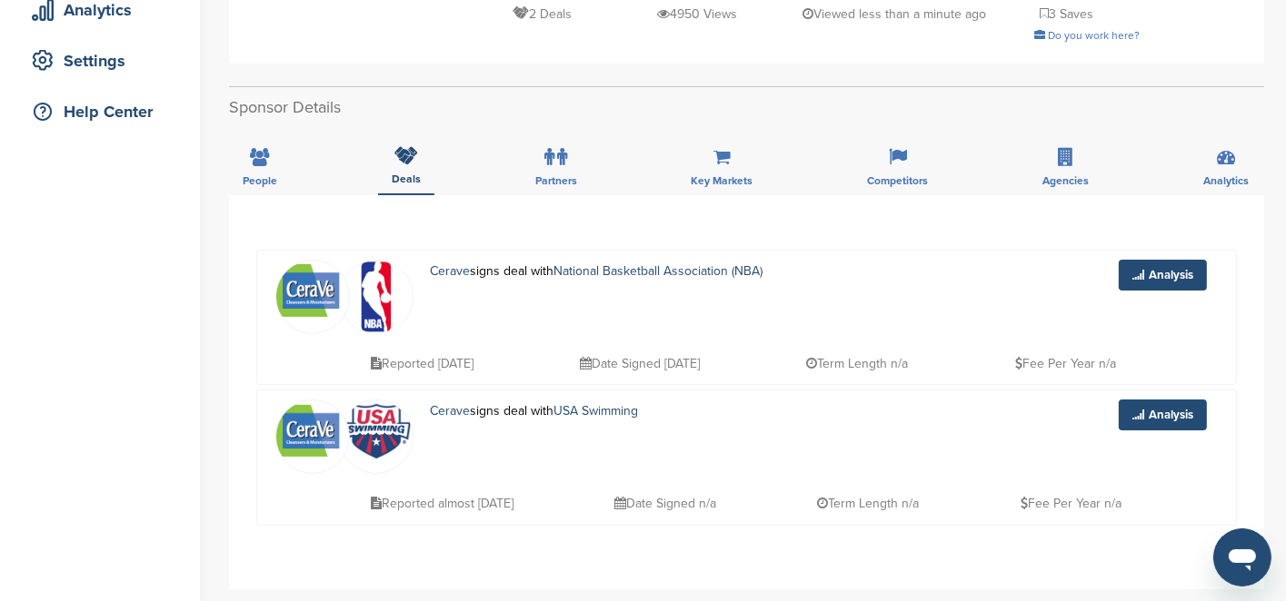
scroll to position [182, 0]
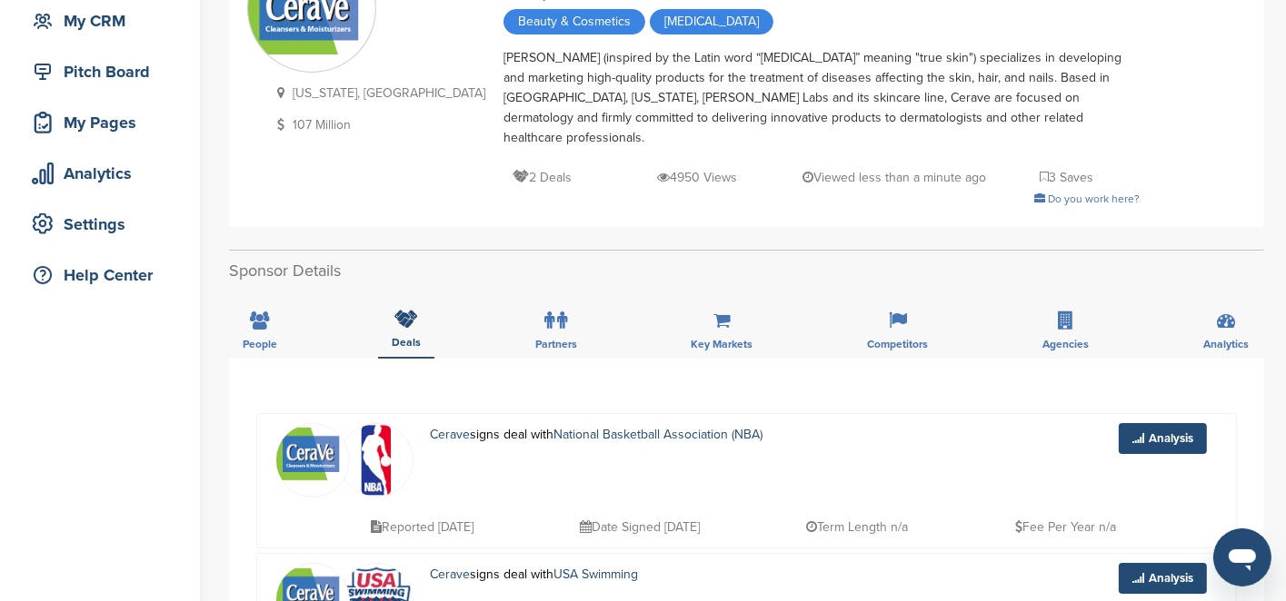
click at [557, 312] on icon at bounding box center [562, 321] width 10 height 18
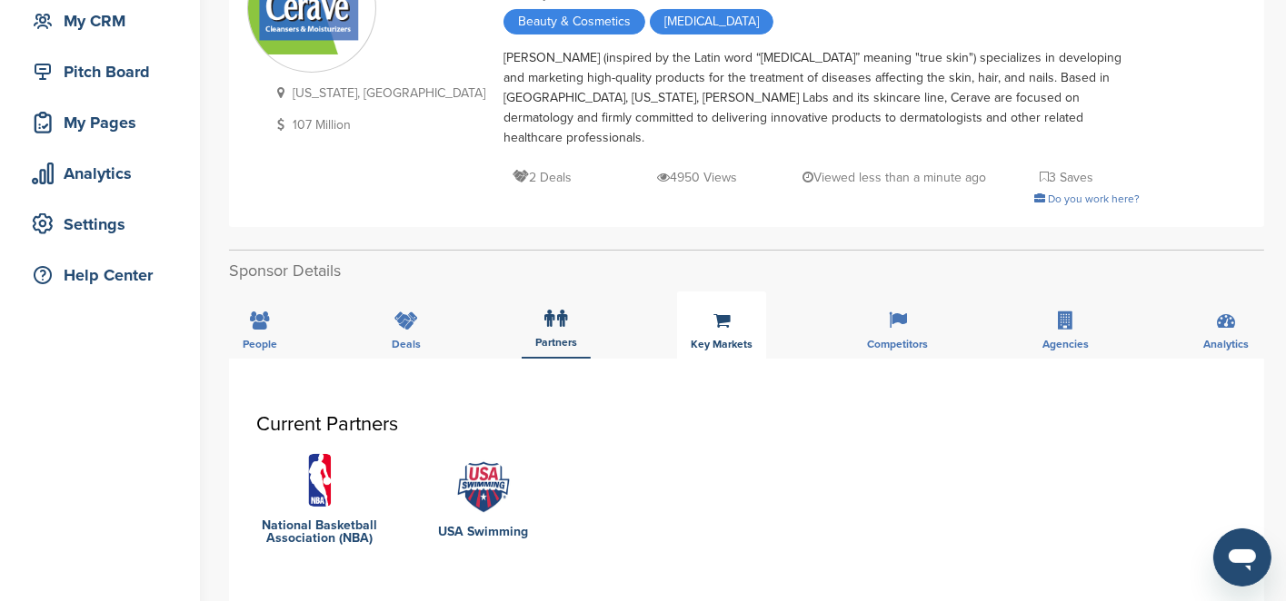
click at [720, 312] on icon at bounding box center [721, 321] width 17 height 18
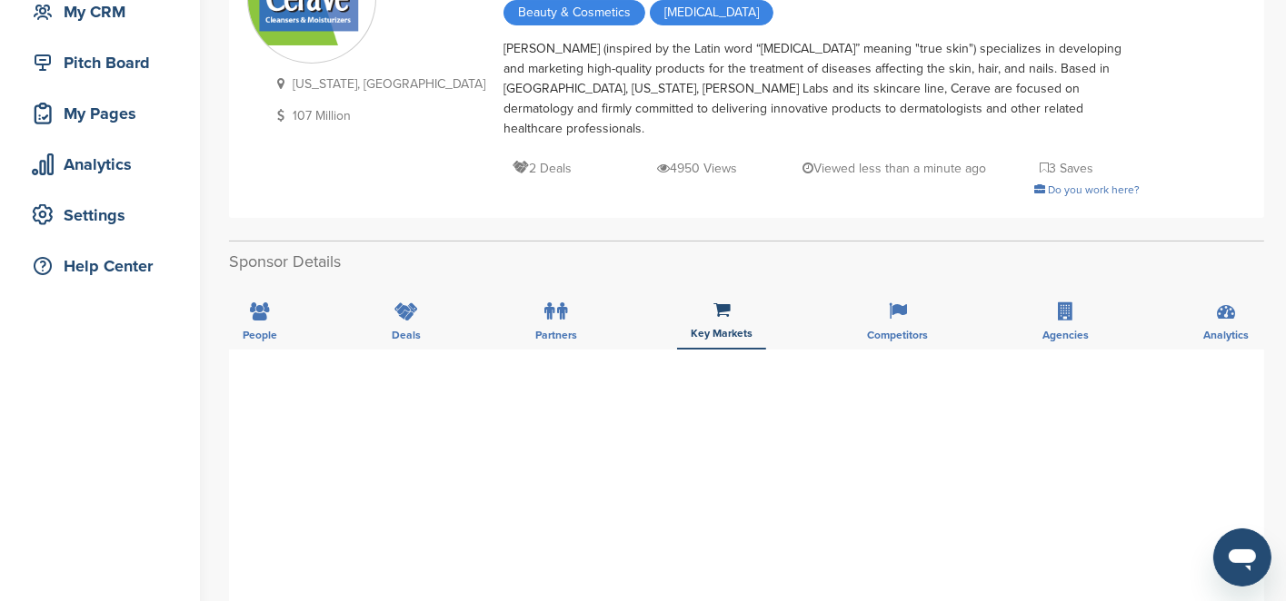
scroll to position [91, 0]
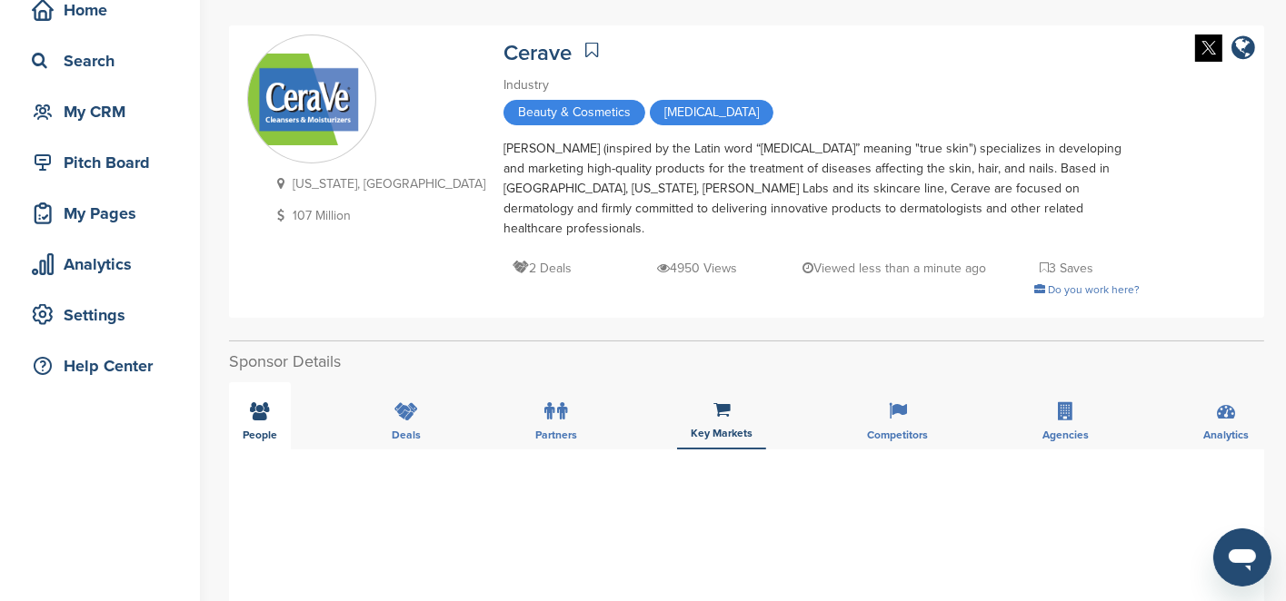
click at [251, 402] on icon at bounding box center [260, 411] width 19 height 18
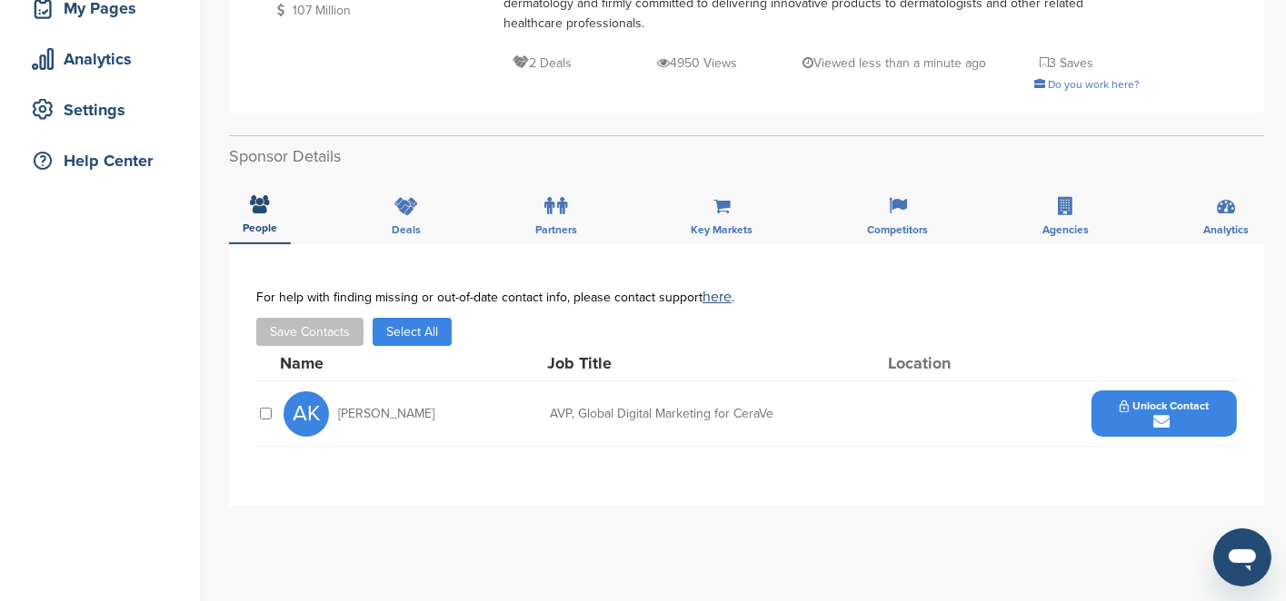
scroll to position [0, 0]
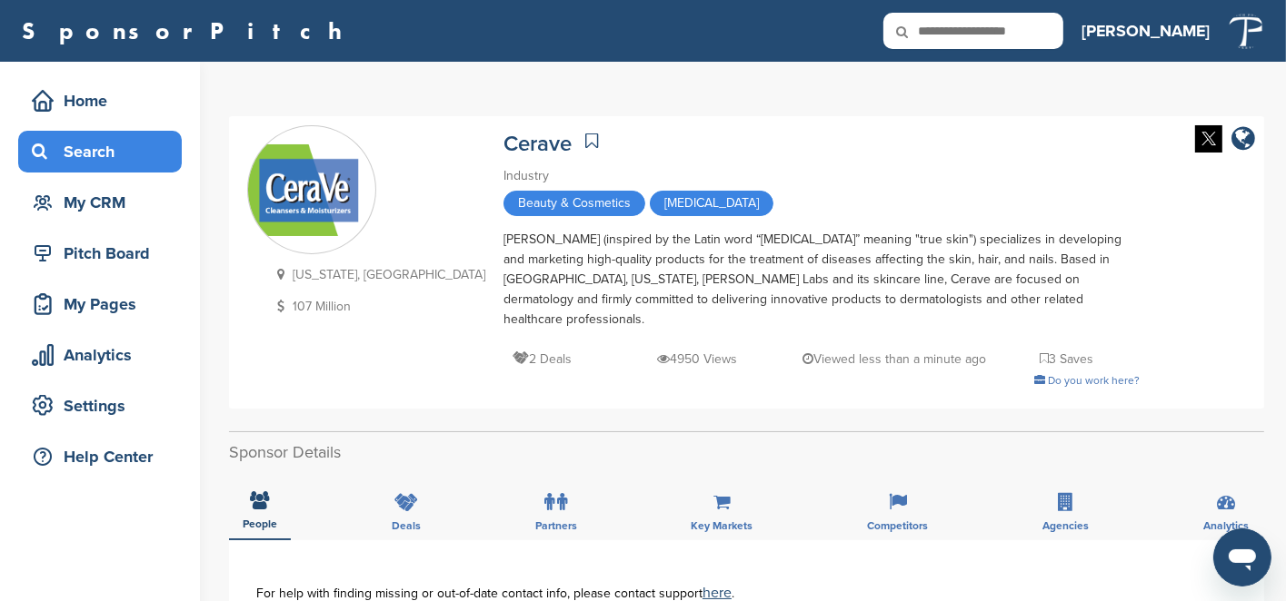
click at [77, 146] on div "Search" at bounding box center [104, 151] width 154 height 33
click at [134, 164] on div "Search" at bounding box center [104, 151] width 154 height 33
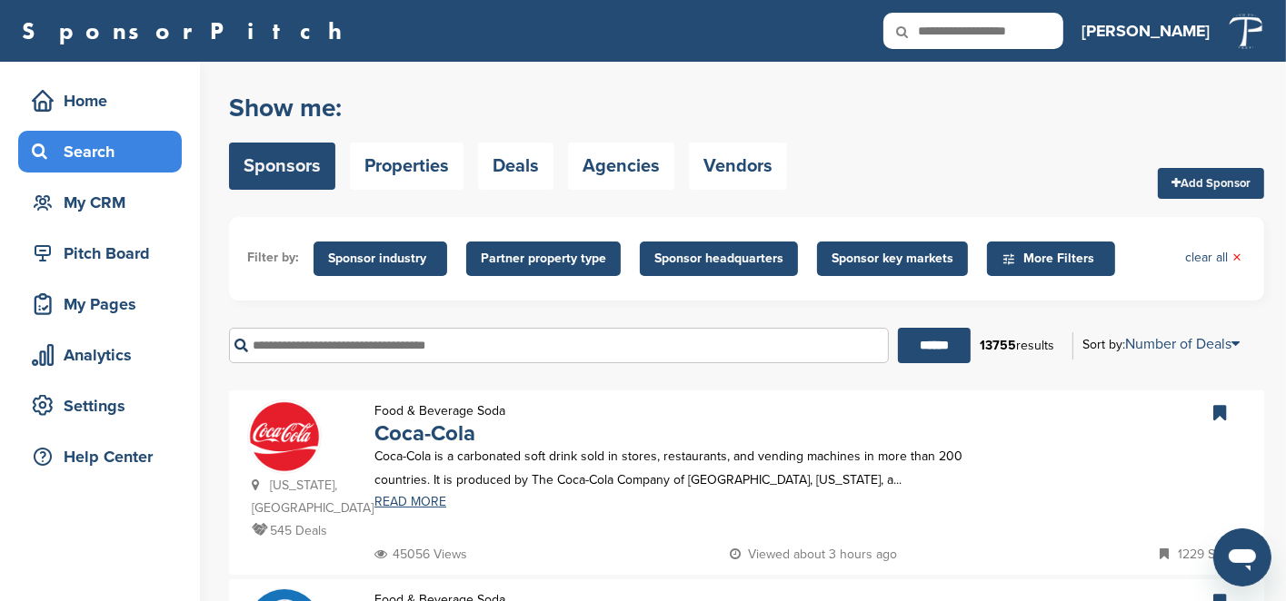
click at [114, 146] on div "Search" at bounding box center [104, 151] width 154 height 33
click at [113, 102] on div "Home" at bounding box center [104, 100] width 154 height 33
click at [113, 101] on div "Home" at bounding box center [104, 100] width 154 height 33
click at [113, 100] on div "Home" at bounding box center [104, 100] width 154 height 33
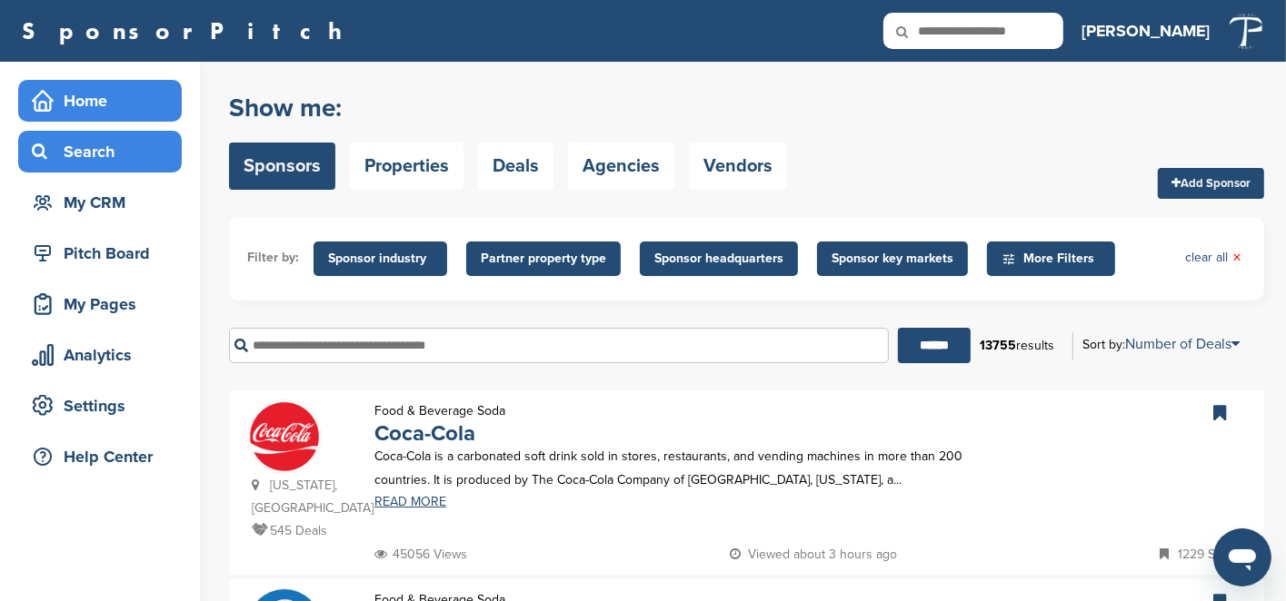
click at [73, 91] on div "Home" at bounding box center [104, 100] width 154 height 33
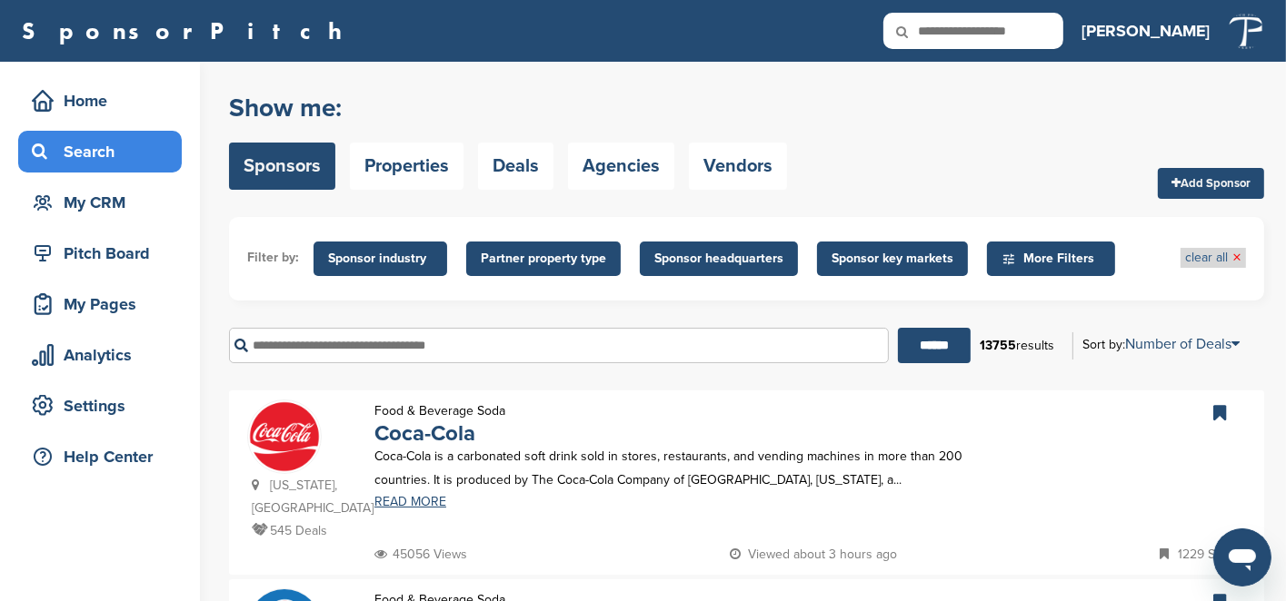
click at [1225, 253] on link "clear all ×" at bounding box center [1213, 258] width 56 height 20
click at [1101, 197] on div "Show me: Sponsors Properties Deals Agencies Vendors Add Sponsor" at bounding box center [746, 141] width 1035 height 115
click at [1054, 543] on div "45056 Views Viewed about 3 hours ago 1229 Saves" at bounding box center [808, 554] width 876 height 23
click at [1107, 172] on div "Show me: Sponsors Properties Deals Agencies Vendors Add Sponsor" at bounding box center [746, 141] width 1035 height 115
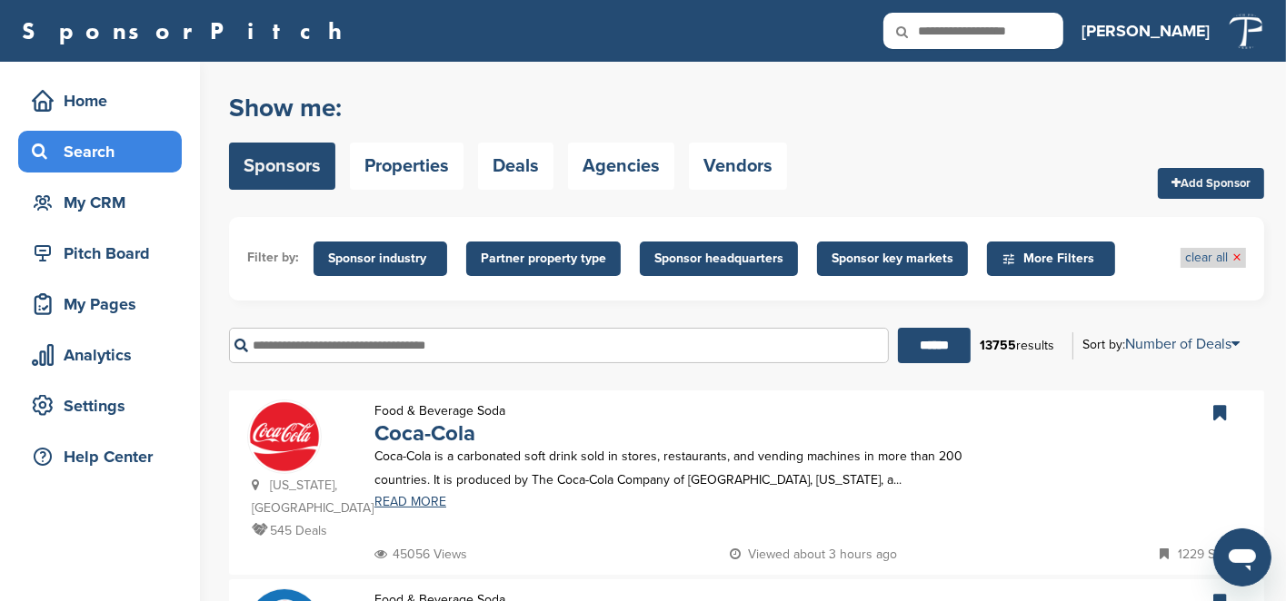
click at [1232, 254] on span "×" at bounding box center [1236, 258] width 9 height 20
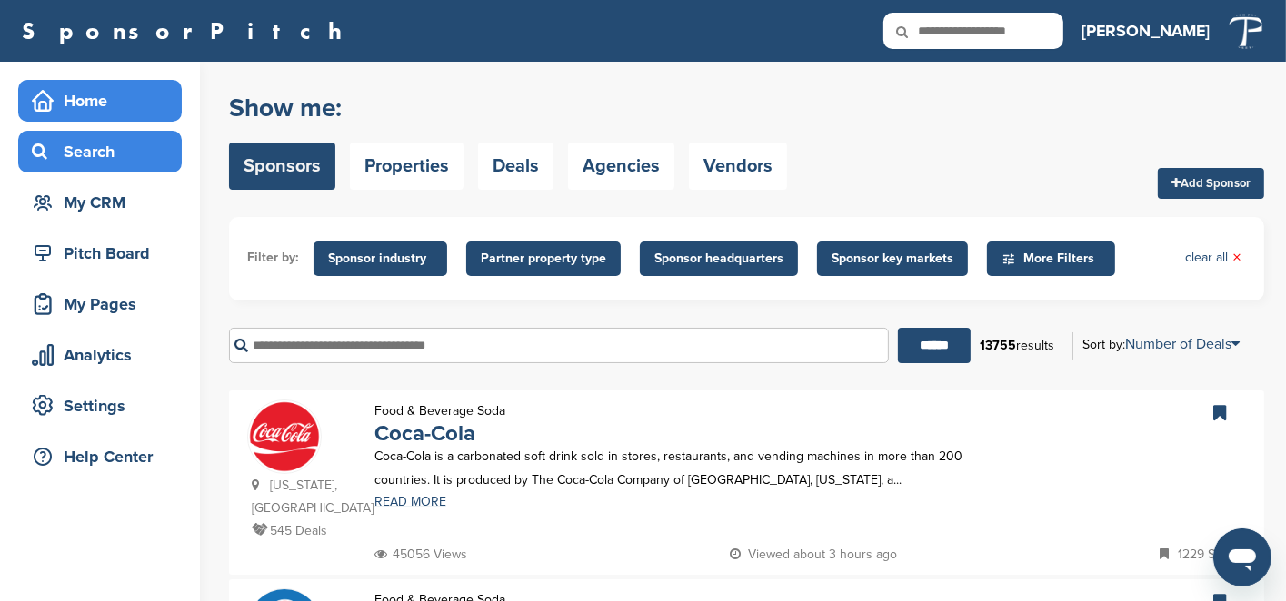
click at [98, 99] on div "Home" at bounding box center [104, 100] width 154 height 33
click at [84, 104] on div "Home" at bounding box center [104, 100] width 154 height 33
click at [84, 103] on div "Home" at bounding box center [104, 100] width 154 height 33
click at [84, 99] on div "Home" at bounding box center [104, 100] width 154 height 33
click at [91, 114] on div "Home" at bounding box center [104, 100] width 154 height 33
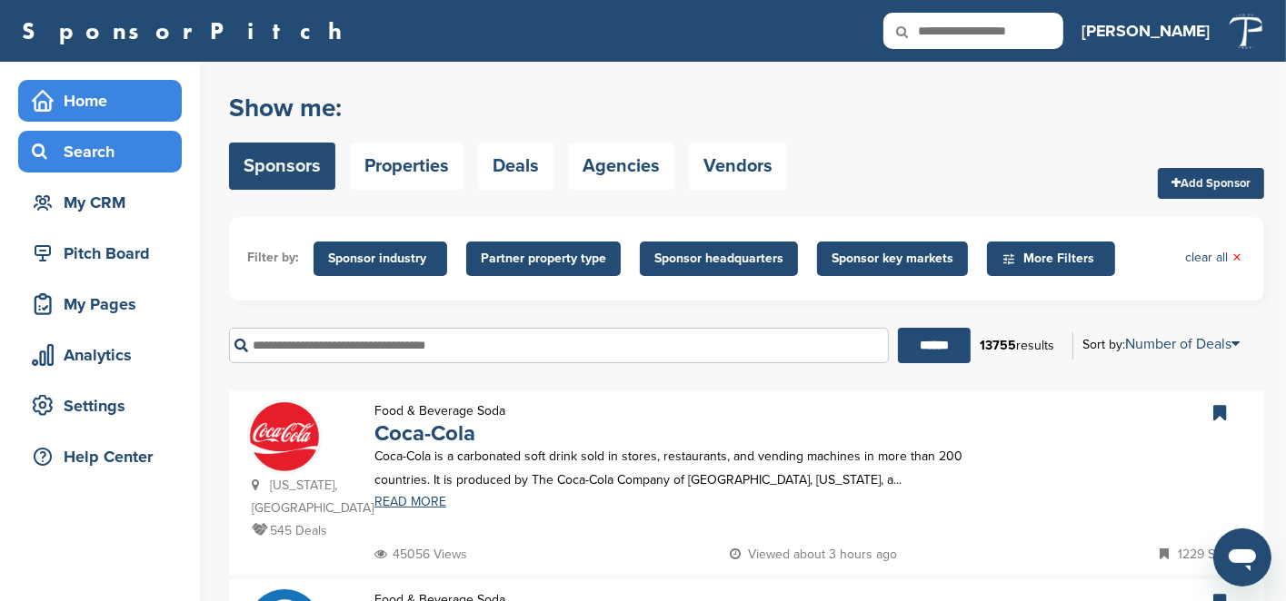
click at [93, 103] on div "Home" at bounding box center [104, 100] width 154 height 33
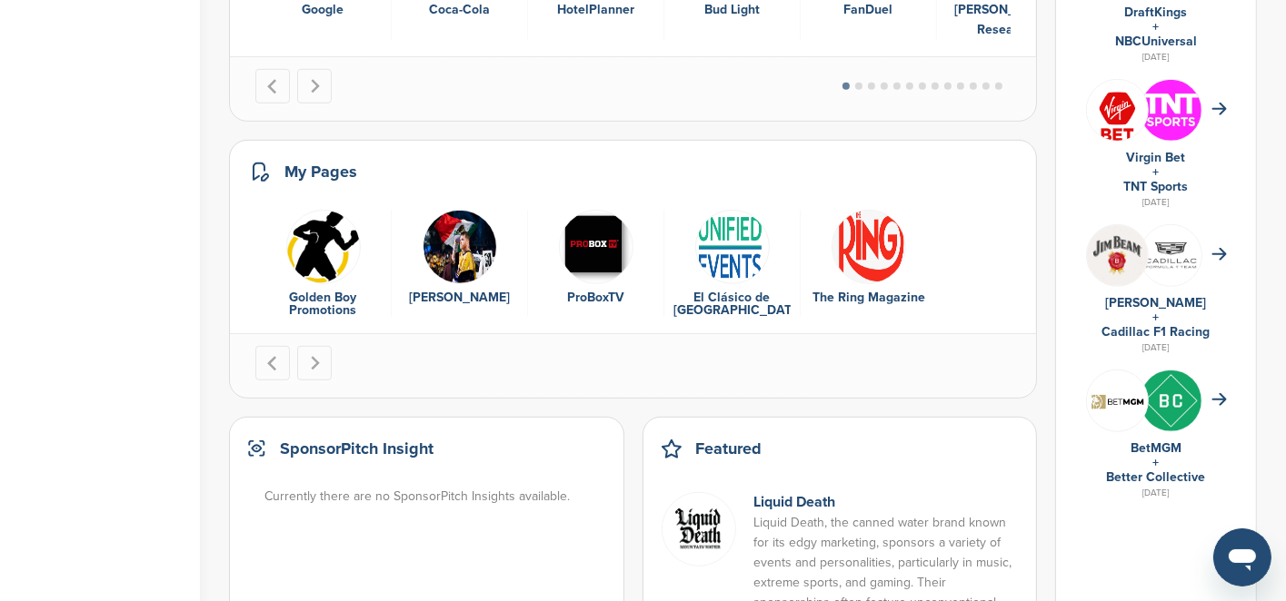
scroll to position [818, 0]
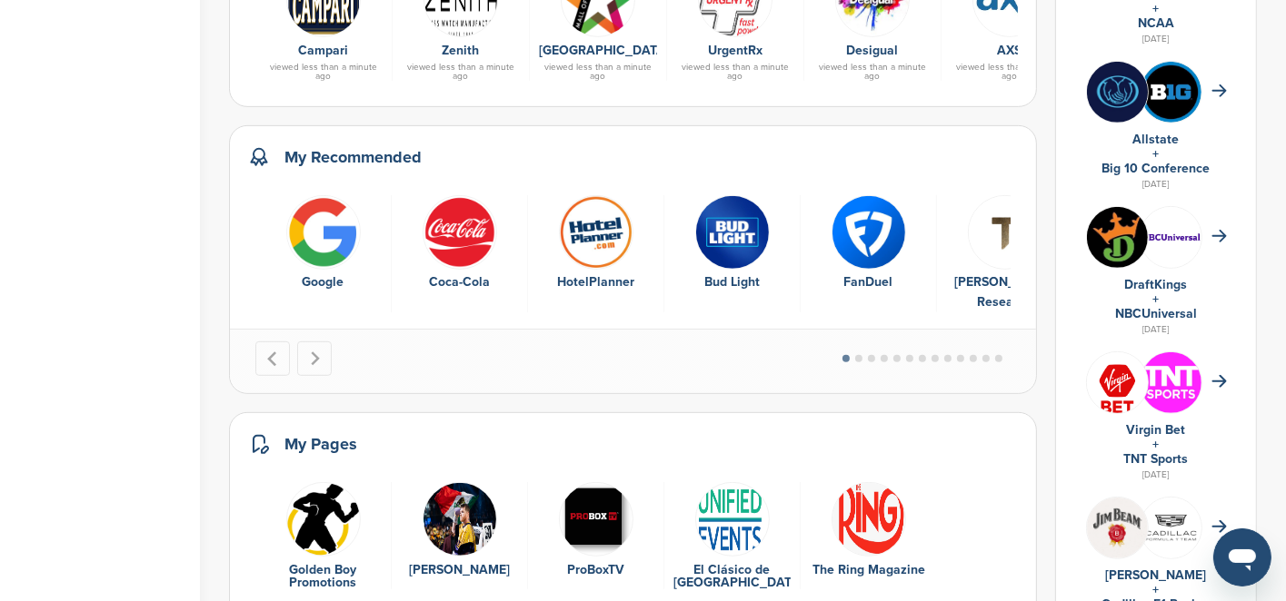
click at [1133, 241] on img at bounding box center [1117, 237] width 61 height 61
click at [1133, 231] on img at bounding box center [1117, 237] width 61 height 61
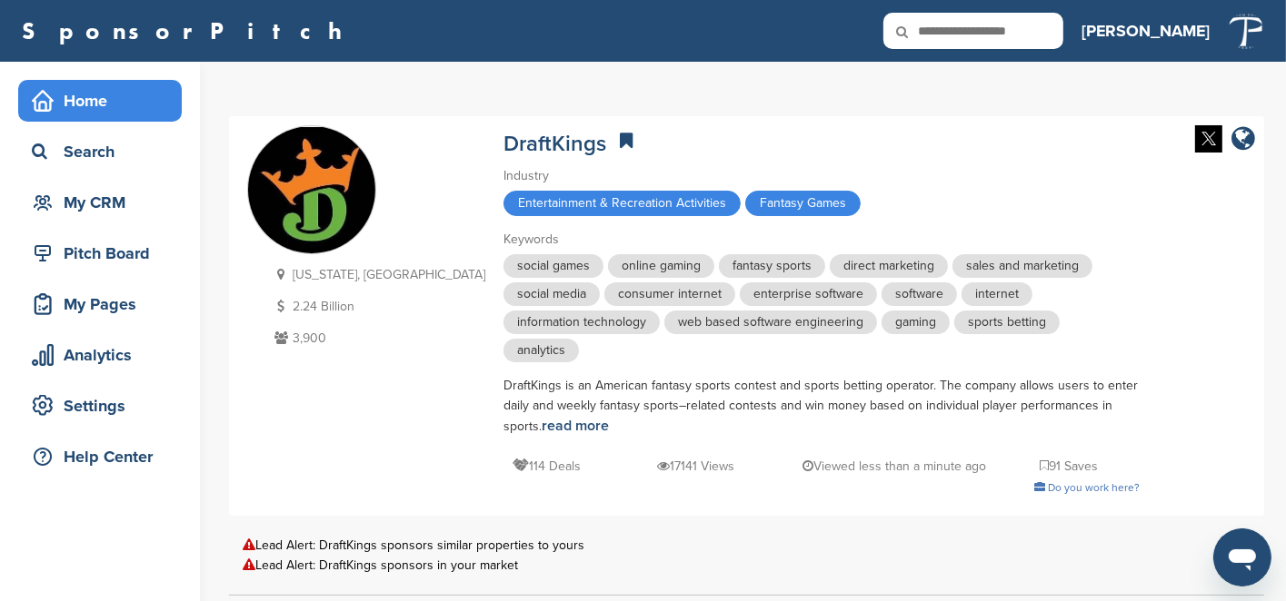
click at [92, 104] on div "Home" at bounding box center [104, 100] width 154 height 33
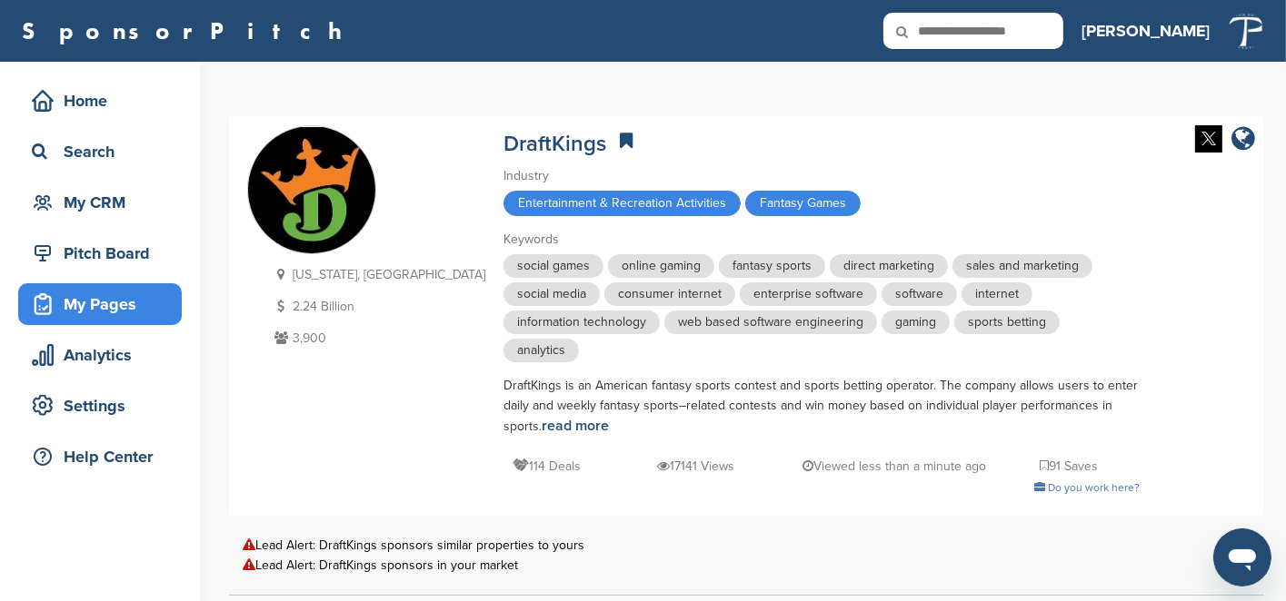
click at [76, 295] on div "My Pages" at bounding box center [104, 304] width 154 height 33
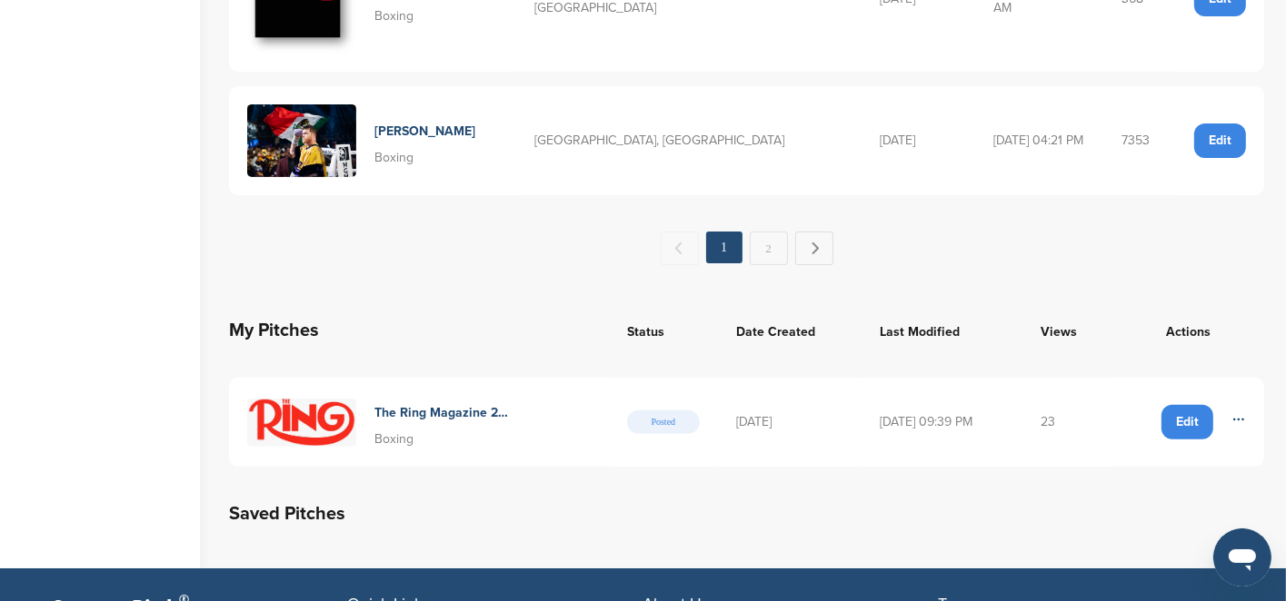
scroll to position [545, 0]
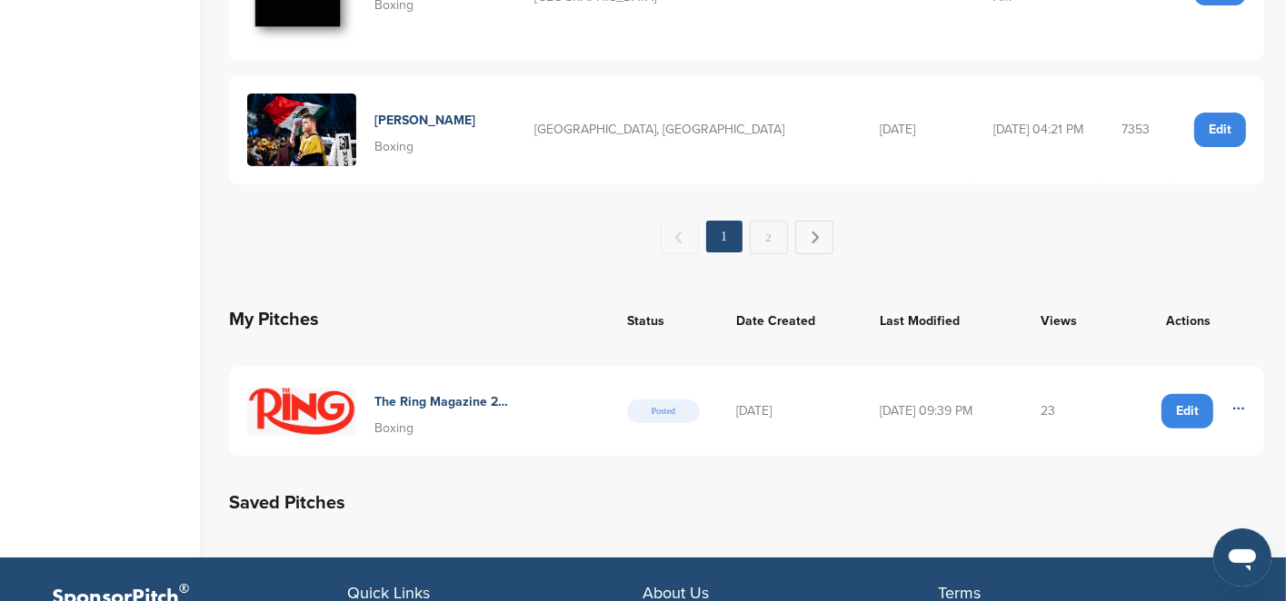
click at [402, 392] on h4 "The Ring Magazine 2026" at bounding box center [444, 402] width 141 height 20
click at [1236, 402] on icon at bounding box center [1238, 409] width 15 height 15
click at [396, 392] on h4 "The Ring Magazine 2026" at bounding box center [444, 402] width 141 height 20
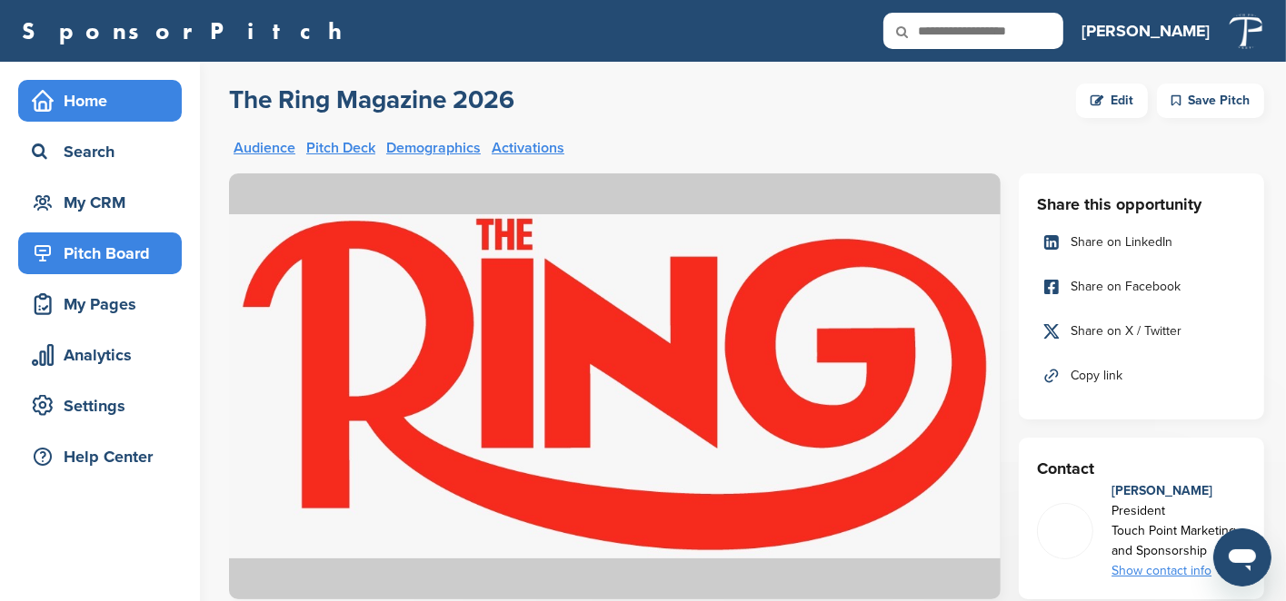
click at [84, 94] on div "Home" at bounding box center [104, 100] width 154 height 33
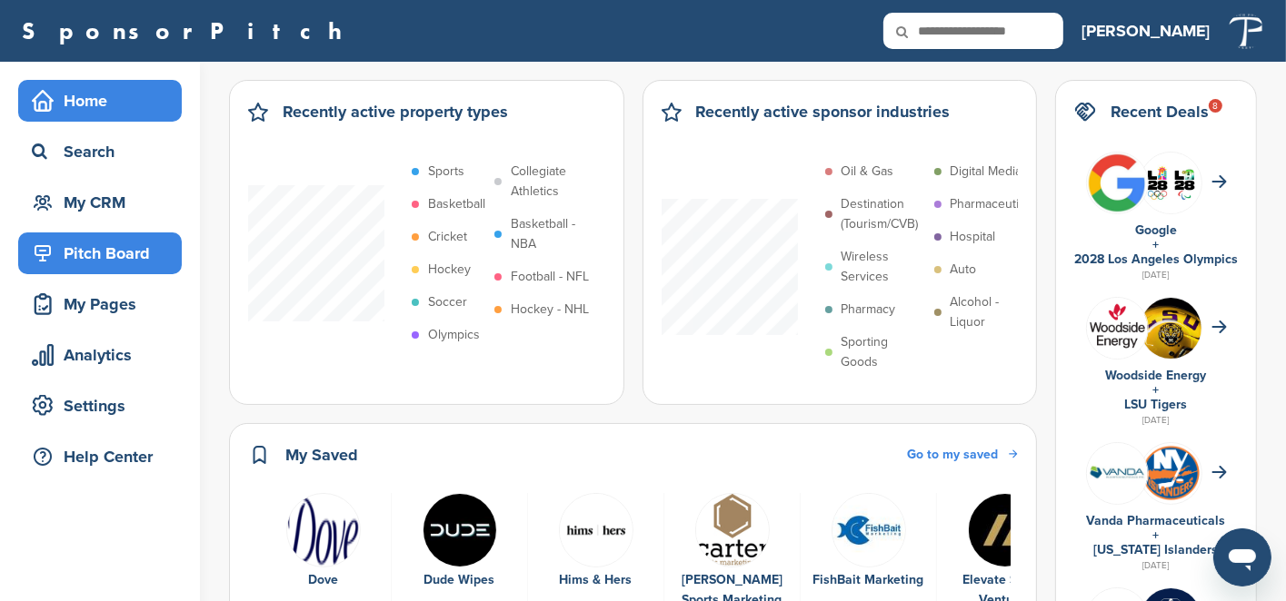
click at [104, 252] on div "Pitch Board" at bounding box center [104, 253] width 154 height 33
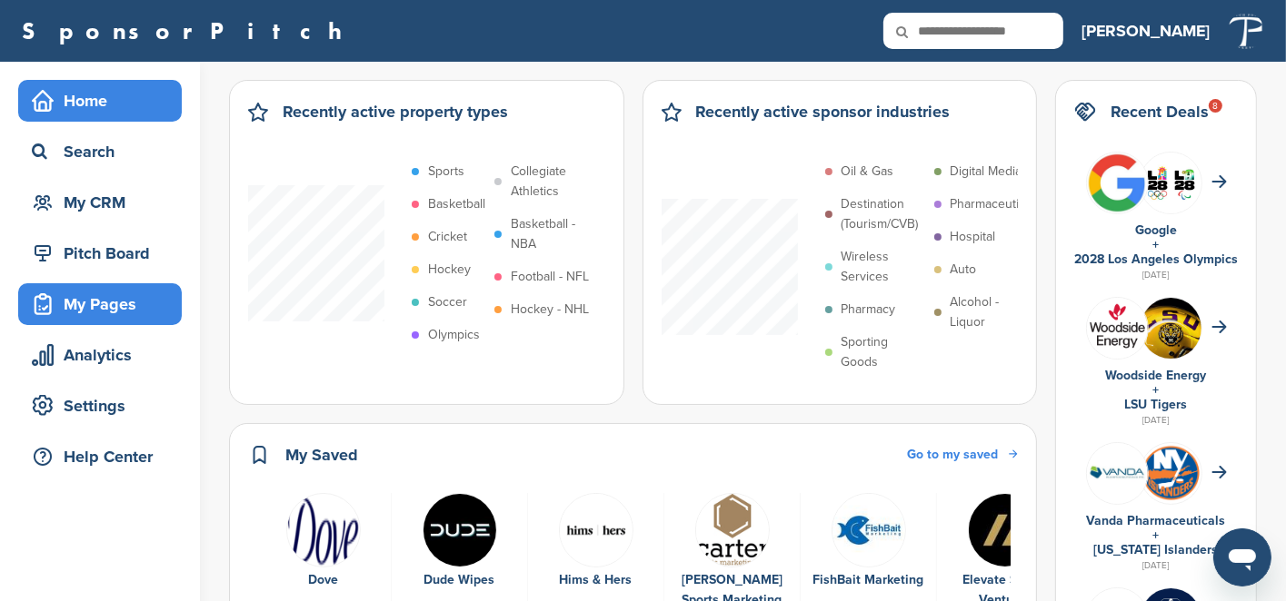
click at [109, 310] on div "My Pages" at bounding box center [104, 304] width 154 height 33
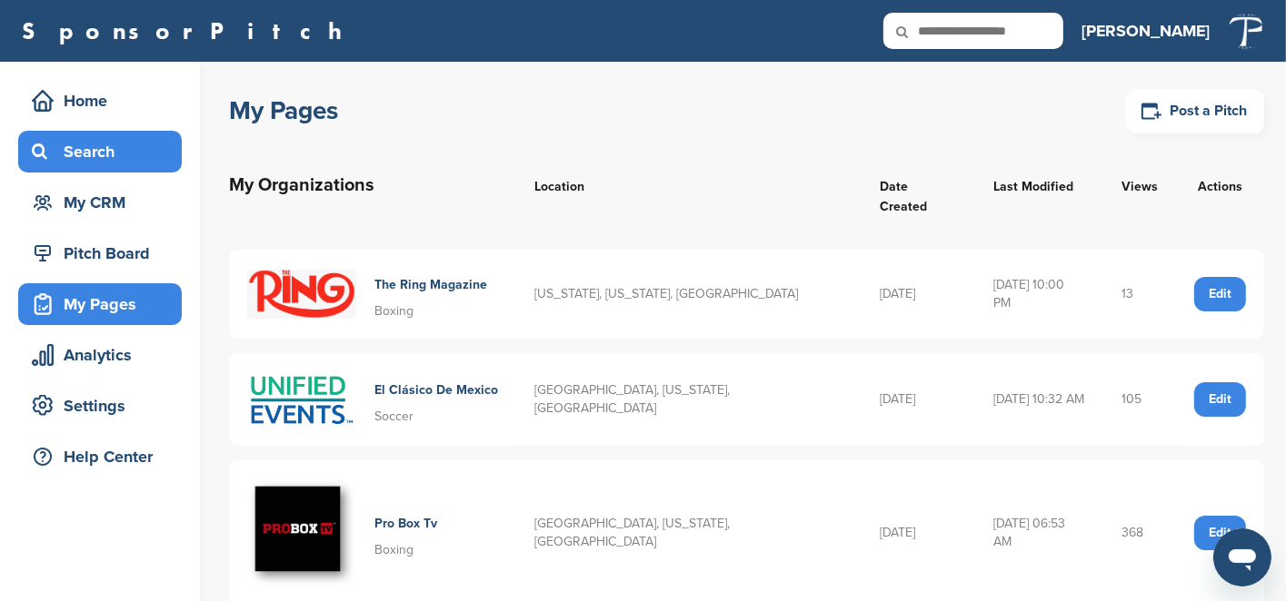
click at [94, 161] on div "Search" at bounding box center [104, 151] width 154 height 33
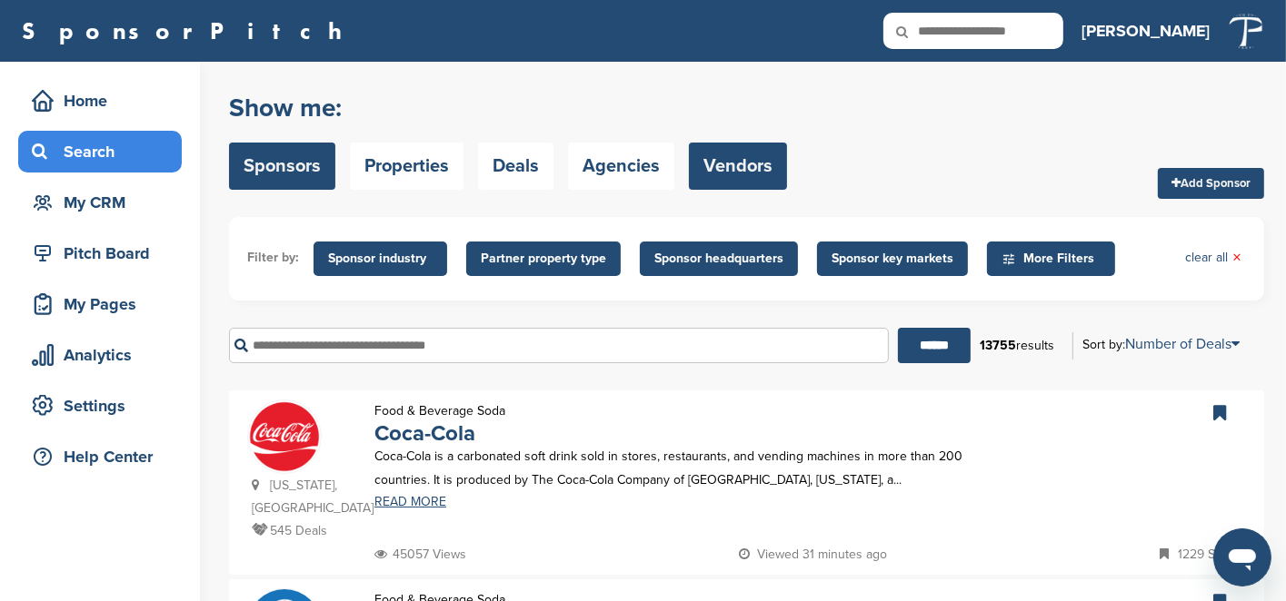
click at [722, 174] on link "Vendors" at bounding box center [738, 166] width 98 height 47
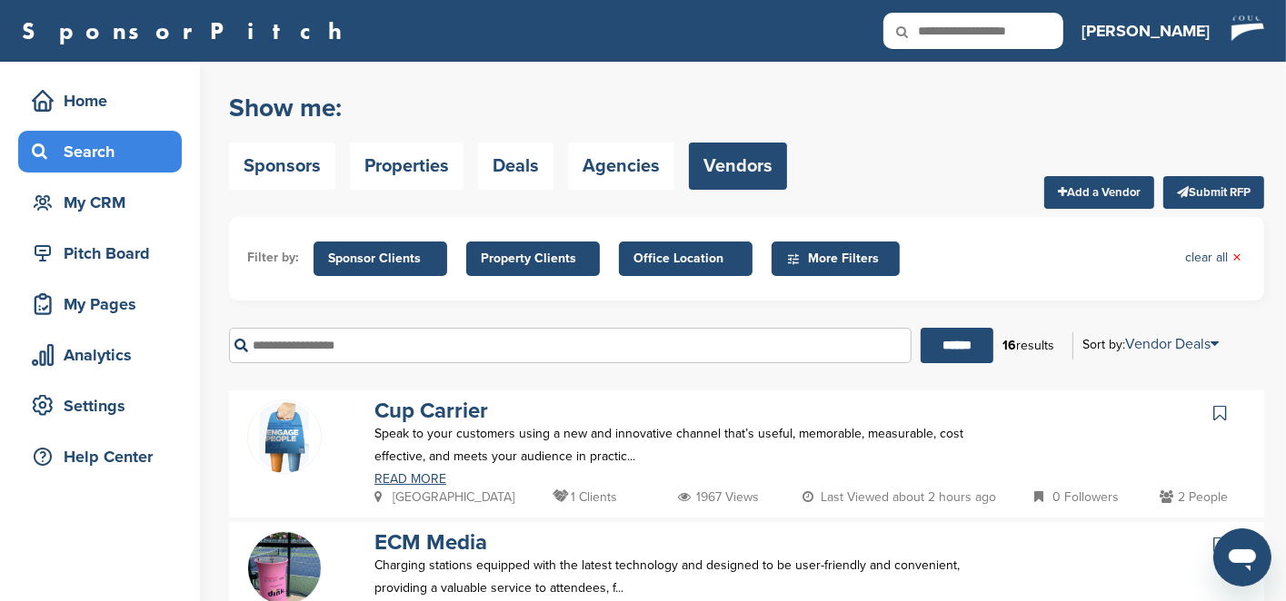
click at [382, 337] on input "text" at bounding box center [570, 345] width 682 height 35
click at [920, 328] on input "******" at bounding box center [956, 345] width 73 height 35
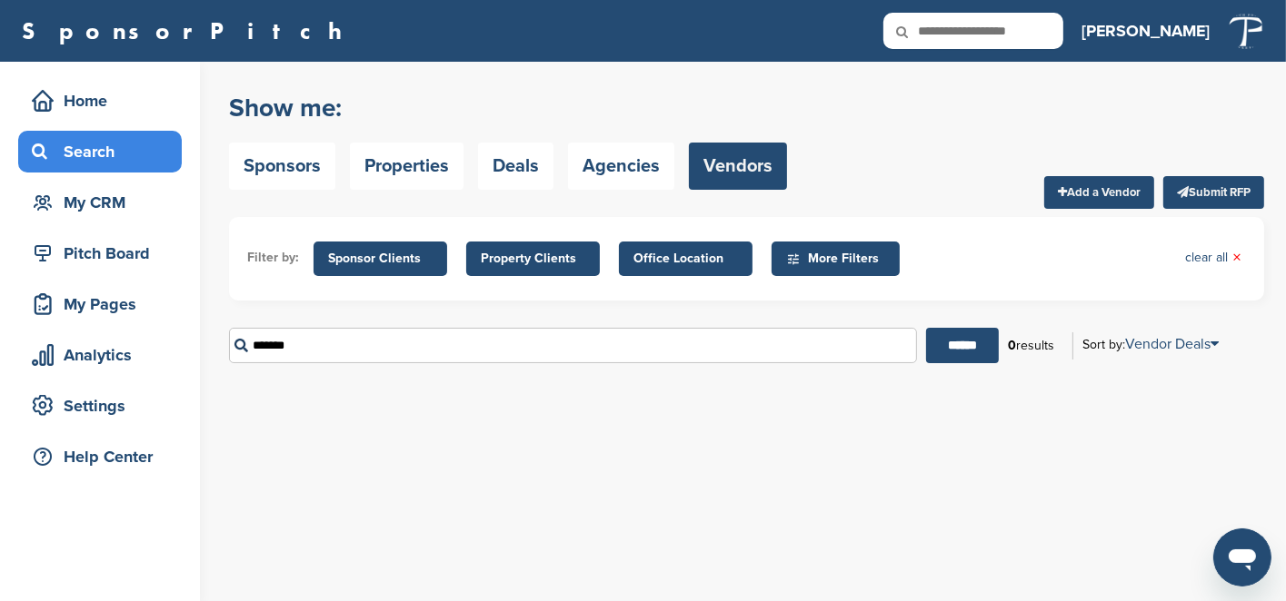
drag, startPoint x: 382, startPoint y: 337, endPoint x: 96, endPoint y: 379, distance: 288.3
click at [96, 379] on div "Home Search My CRM Pitch Board My Pages Analytics Settings Help Center Show me:…" at bounding box center [643, 332] width 1286 height 540
click at [926, 328] on input "******" at bounding box center [962, 345] width 73 height 35
drag, startPoint x: 321, startPoint y: 356, endPoint x: 229, endPoint y: 353, distance: 91.8
click at [229, 353] on input "****" at bounding box center [573, 345] width 688 height 35
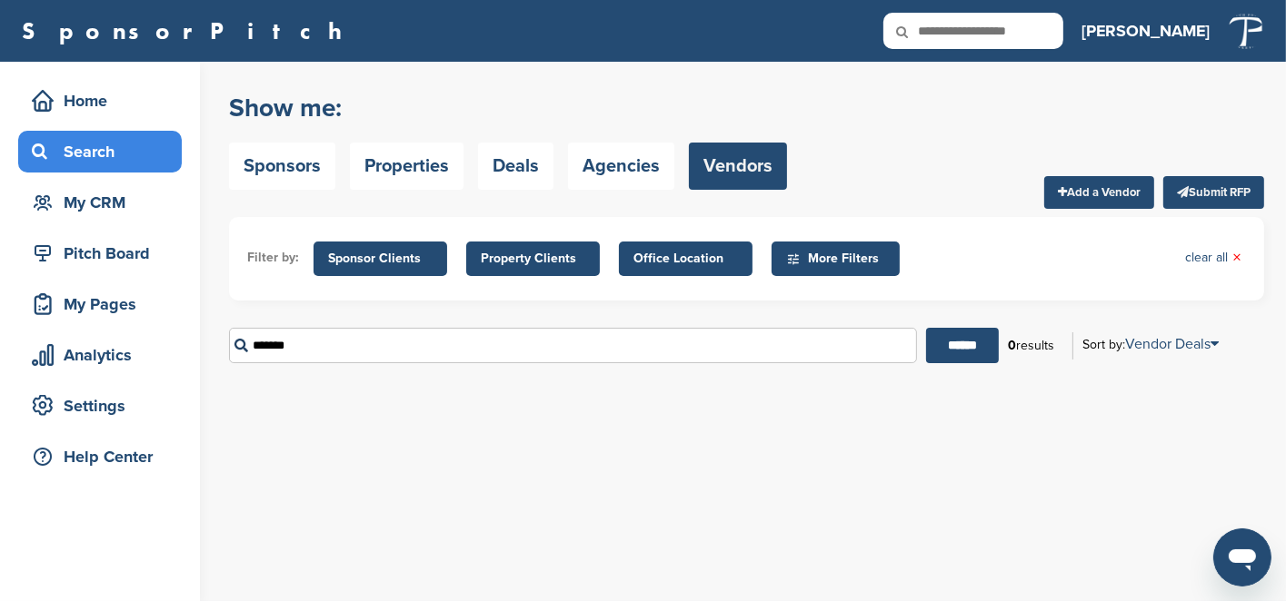
click at [926, 328] on input "******" at bounding box center [962, 345] width 73 height 35
drag, startPoint x: 310, startPoint y: 343, endPoint x: 214, endPoint y: 346, distance: 95.4
click at [214, 346] on div "Home Search My CRM Pitch Board My Pages Analytics Settings Help Center Show me:…" at bounding box center [643, 332] width 1286 height 540
click at [959, 346] on input "******" at bounding box center [962, 345] width 73 height 35
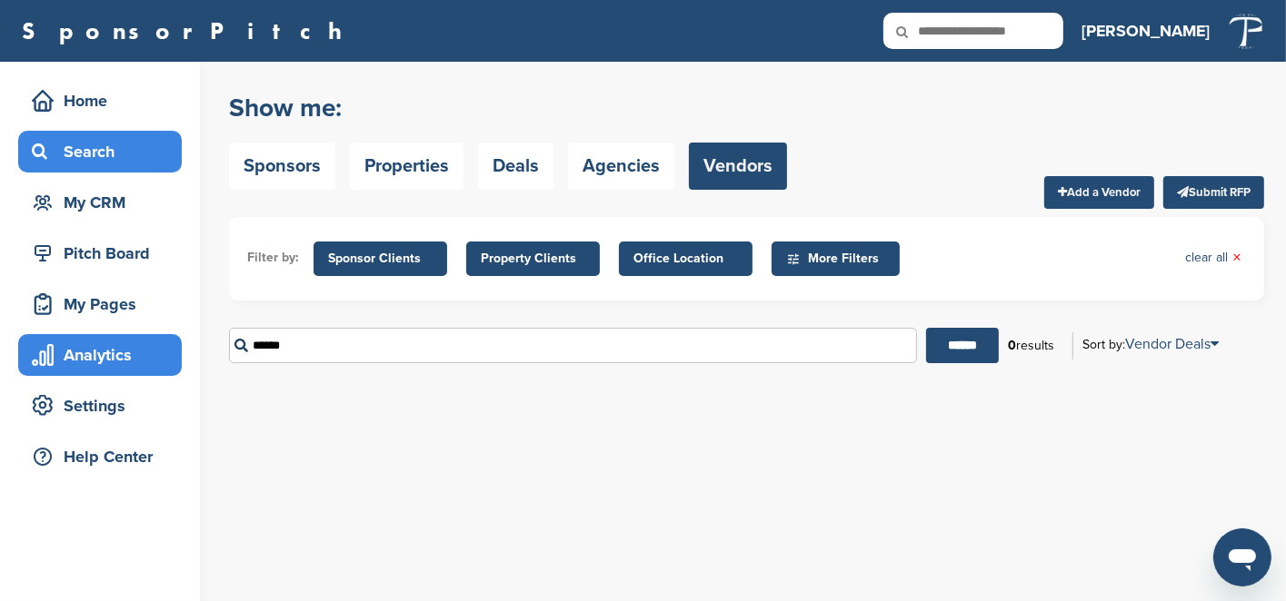
drag, startPoint x: 426, startPoint y: 341, endPoint x: 159, endPoint y: 343, distance: 267.1
click at [159, 343] on div "Home Search My CRM Pitch Board My Pages Analytics Settings Help Center Show me:…" at bounding box center [643, 332] width 1286 height 540
click at [926, 328] on input "******" at bounding box center [962, 345] width 73 height 35
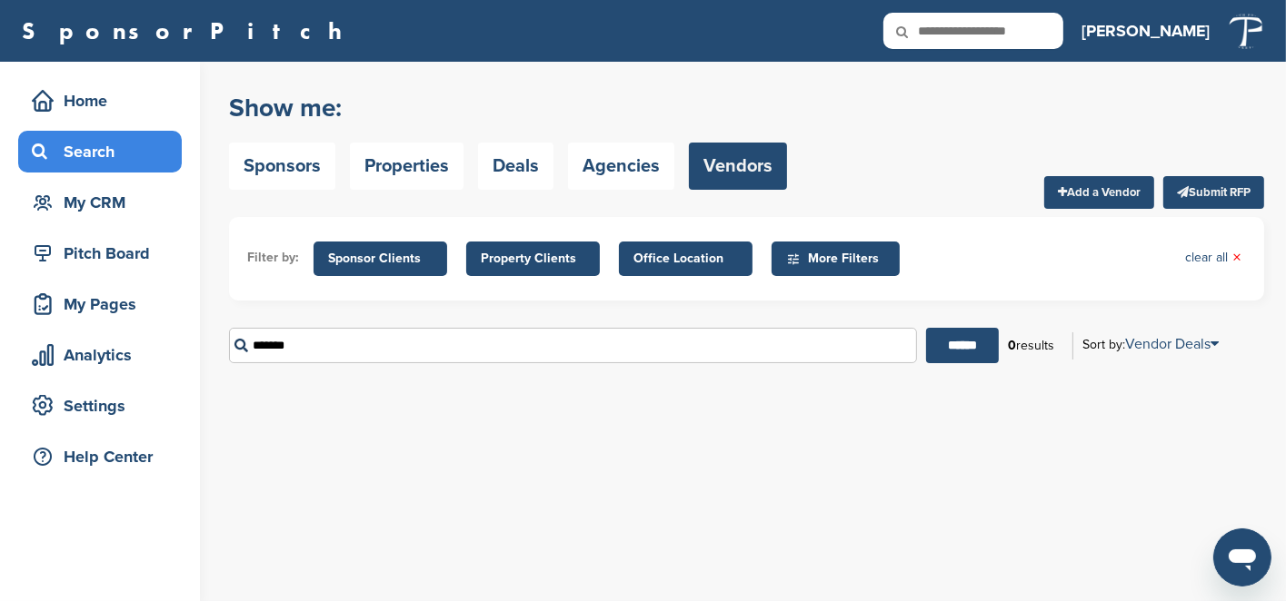
click at [926, 328] on input "******" at bounding box center [962, 345] width 73 height 35
drag, startPoint x: 308, startPoint y: 355, endPoint x: 187, endPoint y: 333, distance: 122.8
click at [187, 333] on div "Home Search My CRM Pitch Board My Pages Analytics Settings Help Center Show me:…" at bounding box center [643, 332] width 1286 height 540
type input "*******"
click at [926, 328] on input "******" at bounding box center [962, 345] width 73 height 35
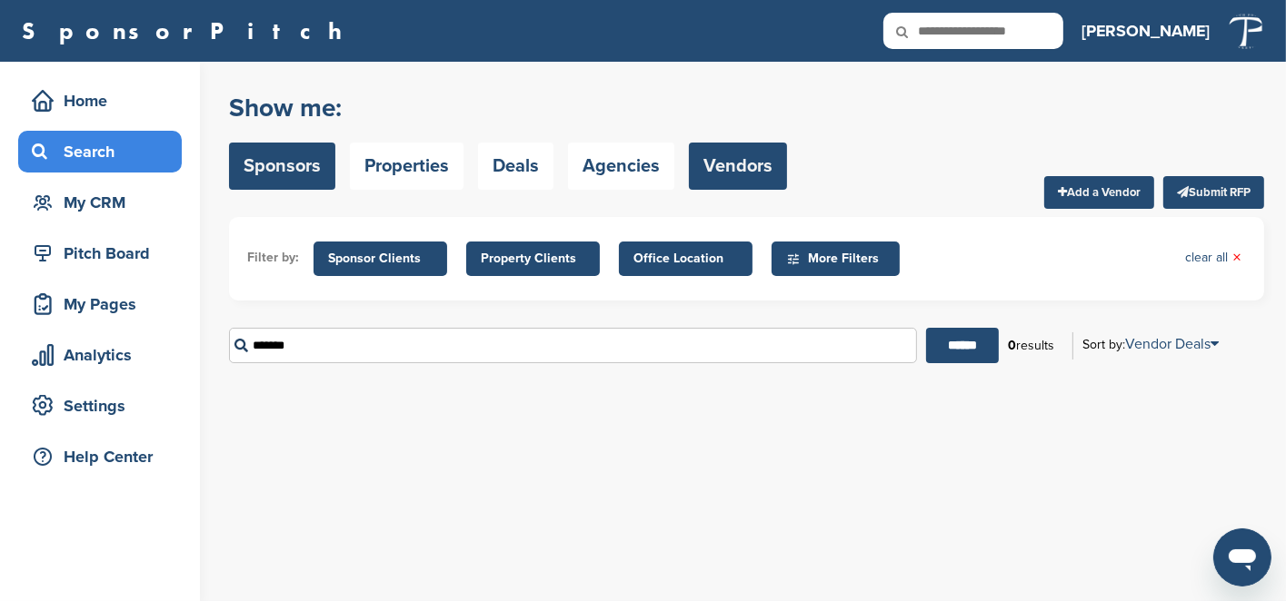
click at [302, 168] on link "Sponsors" at bounding box center [282, 166] width 106 height 47
click at [322, 353] on input "*******" at bounding box center [573, 345] width 688 height 35
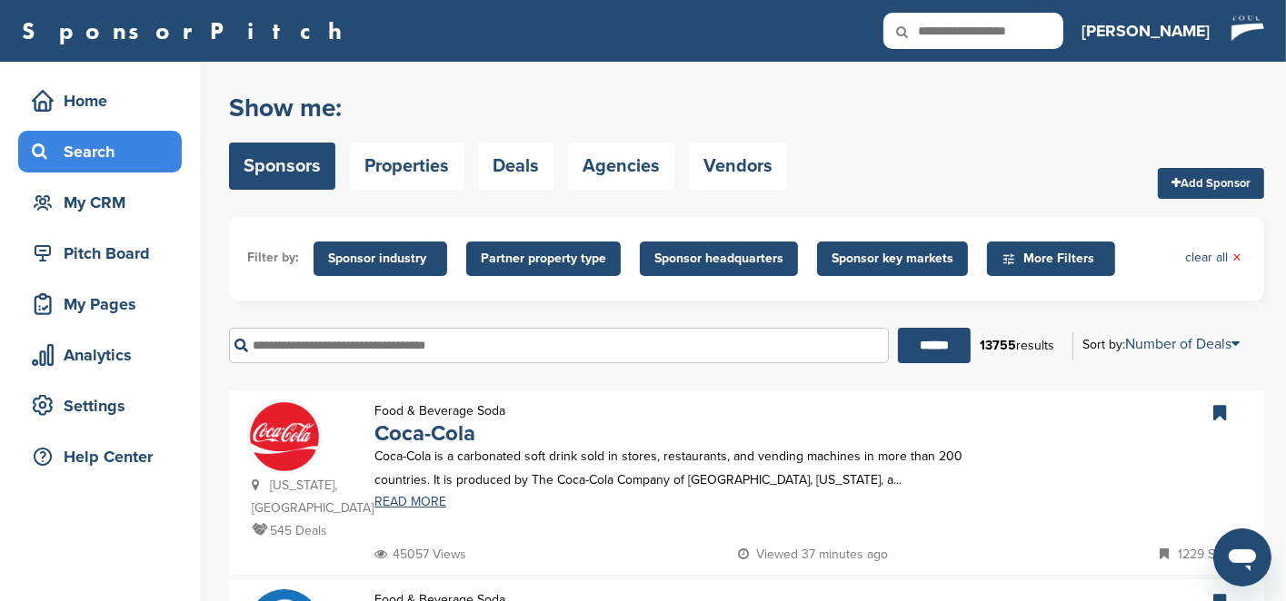
click at [390, 347] on input "text" at bounding box center [559, 345] width 660 height 35
type input "**"
click at [390, 347] on input "text" at bounding box center [559, 345] width 660 height 35
click at [898, 328] on input "******" at bounding box center [934, 345] width 73 height 35
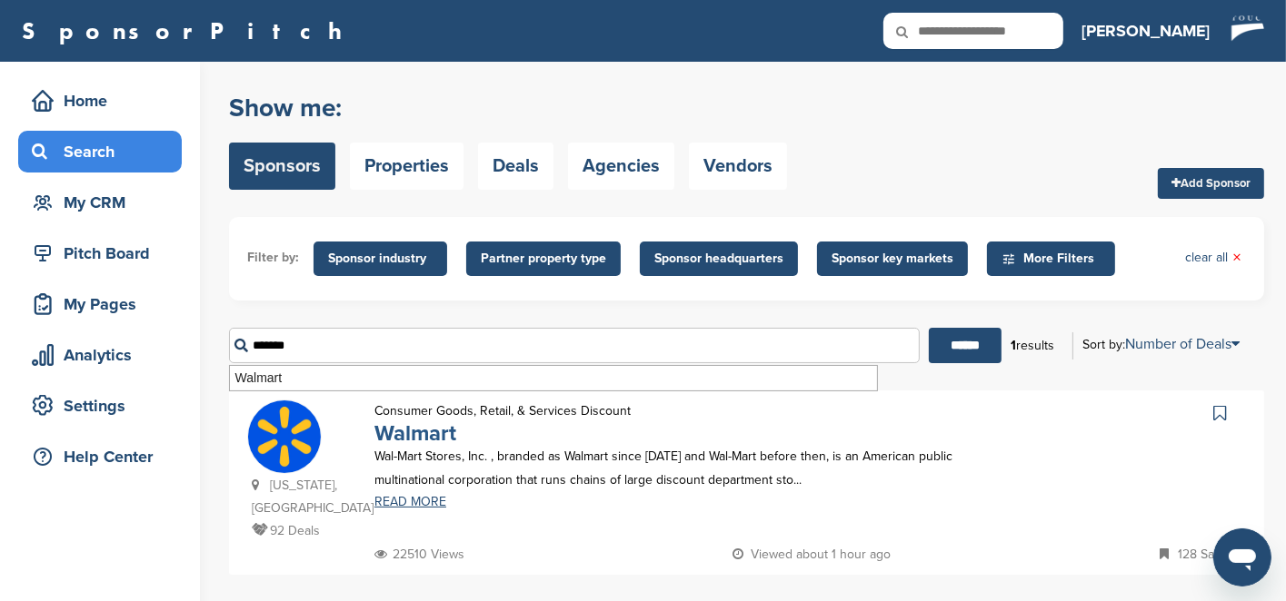
click at [422, 443] on link "Walmart" at bounding box center [415, 434] width 82 height 26
drag, startPoint x: 571, startPoint y: 349, endPoint x: 207, endPoint y: 340, distance: 363.5
click at [207, 340] on div "Home Search My CRM Pitch Board My Pages Analytics Settings Help Center You have…" at bounding box center [643, 338] width 1286 height 553
type input "*******"
click at [929, 328] on input "******" at bounding box center [965, 345] width 73 height 35
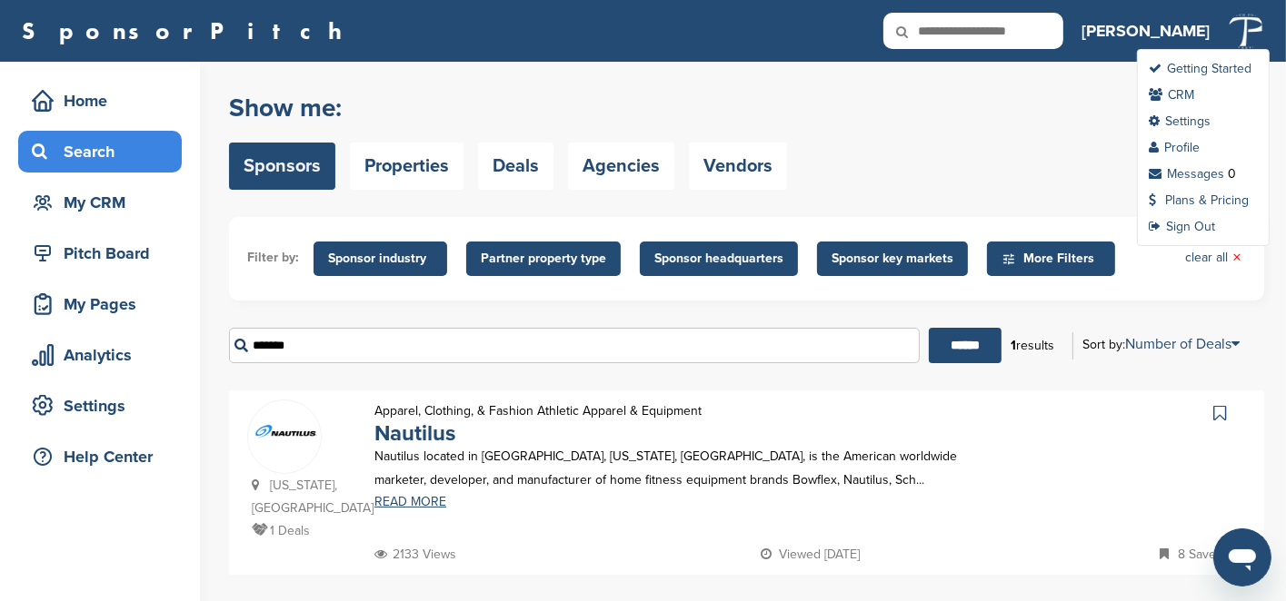
drag, startPoint x: 1264, startPoint y: 33, endPoint x: 1257, endPoint y: 40, distance: 9.7
click at [1264, 34] on div "SponsorPitch Home Search My CRM Pitch Board My Pages Analytics Settings Help Ce…" at bounding box center [643, 31] width 1286 height 62
click at [1182, 172] on link "Messages" at bounding box center [1185, 173] width 75 height 15
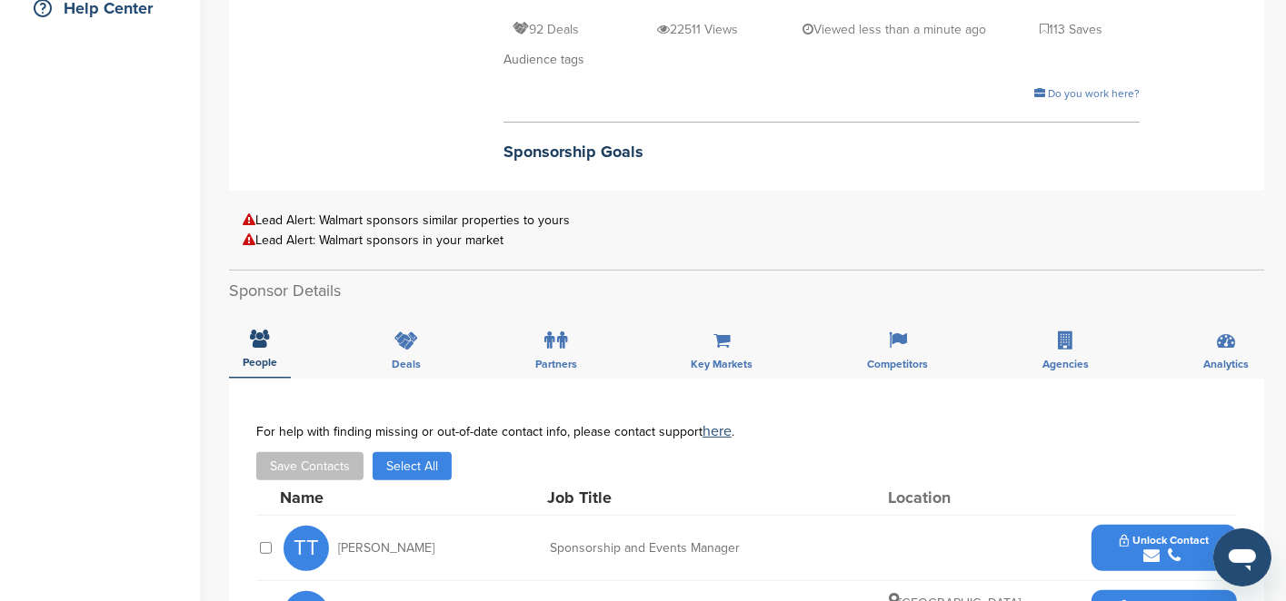
scroll to position [454, 0]
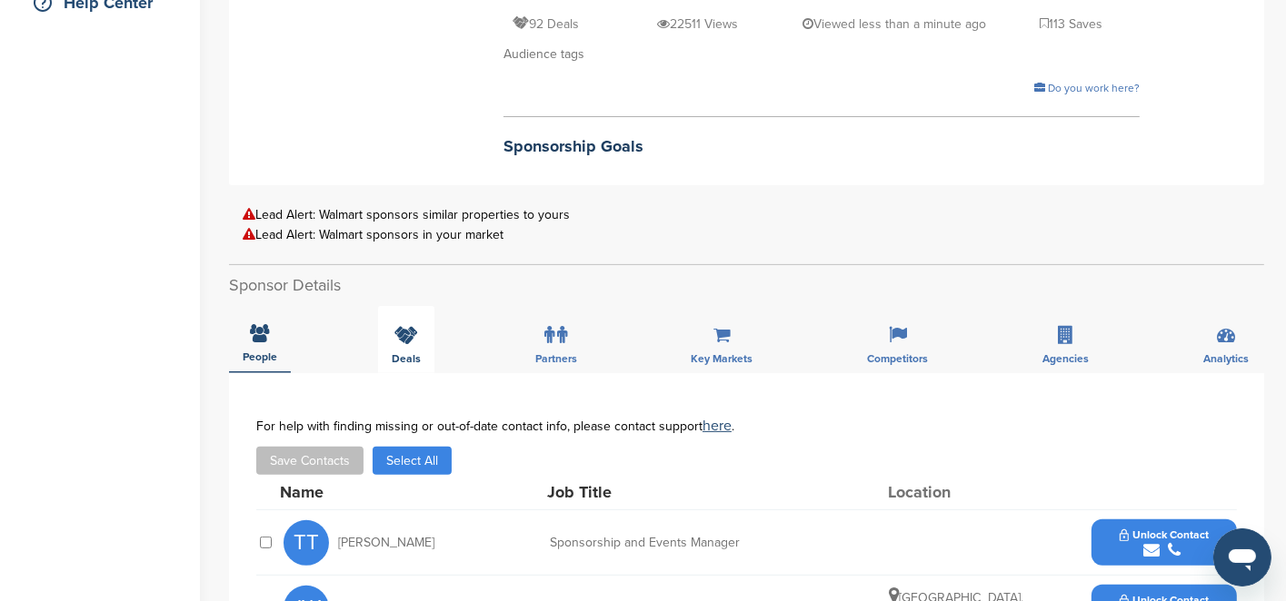
click at [418, 346] on div "Deals" at bounding box center [406, 339] width 56 height 67
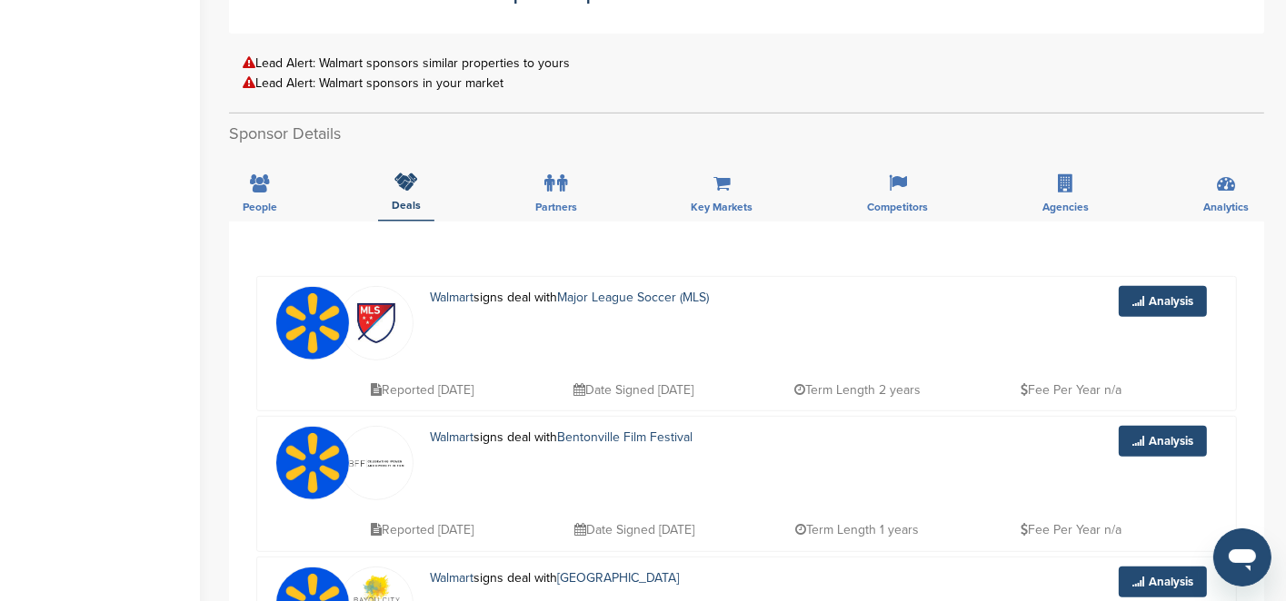
scroll to position [545, 0]
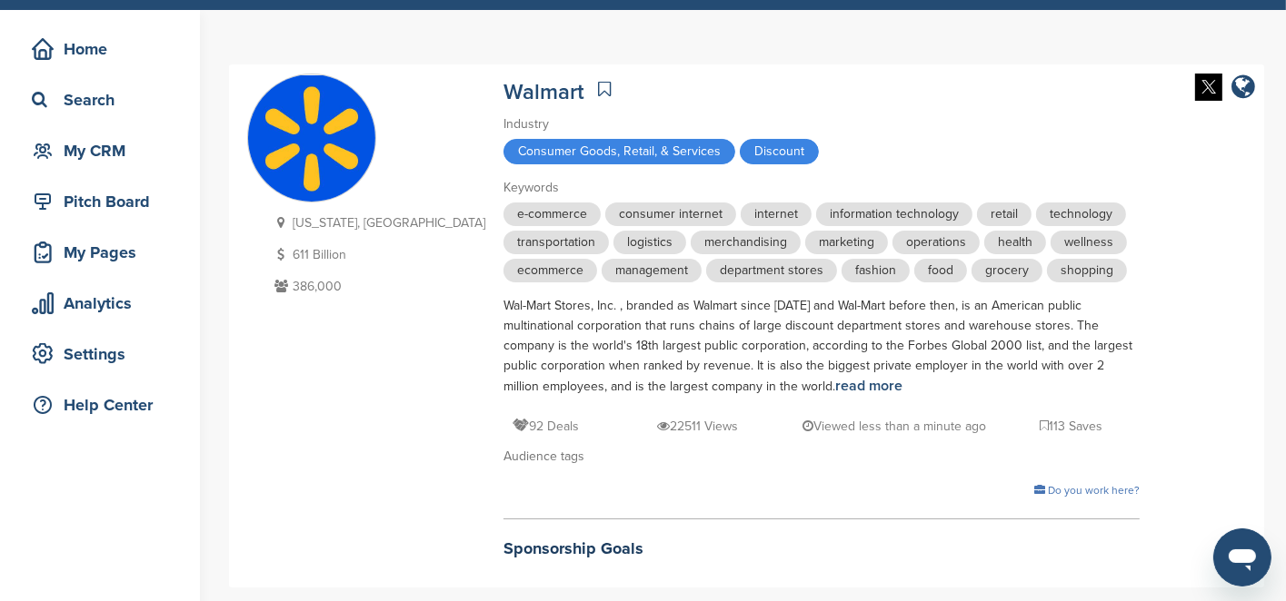
scroll to position [0, 0]
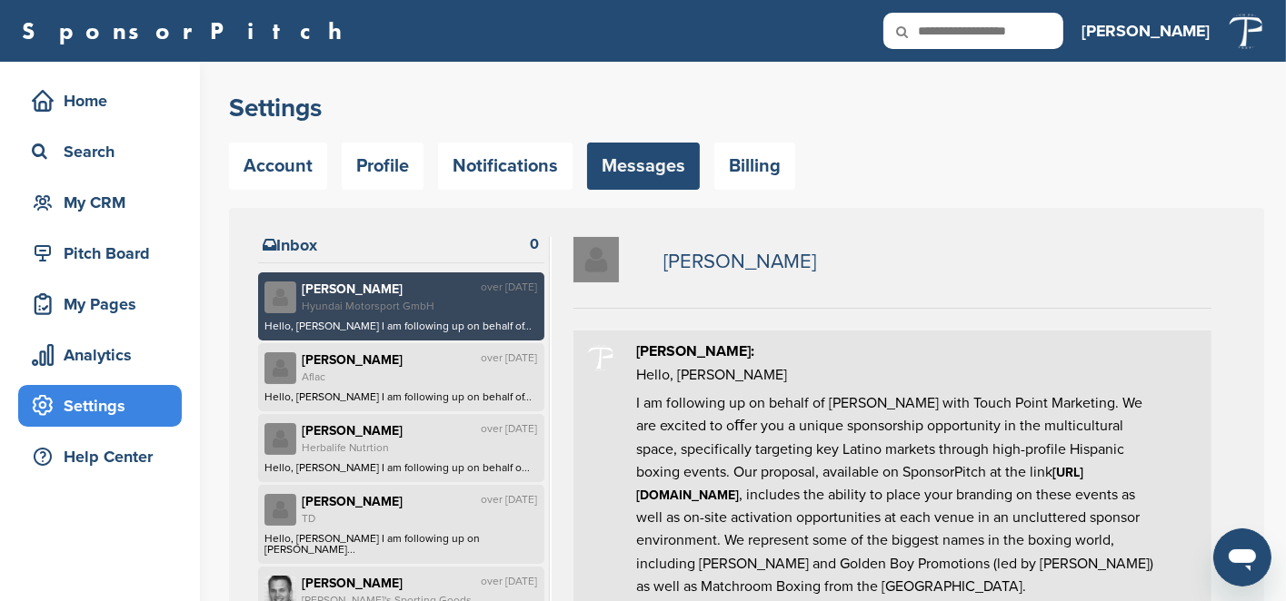
click at [835, 502] on link "http://sponsorpitch.com/proposals/1508" at bounding box center [860, 484] width 447 height 38
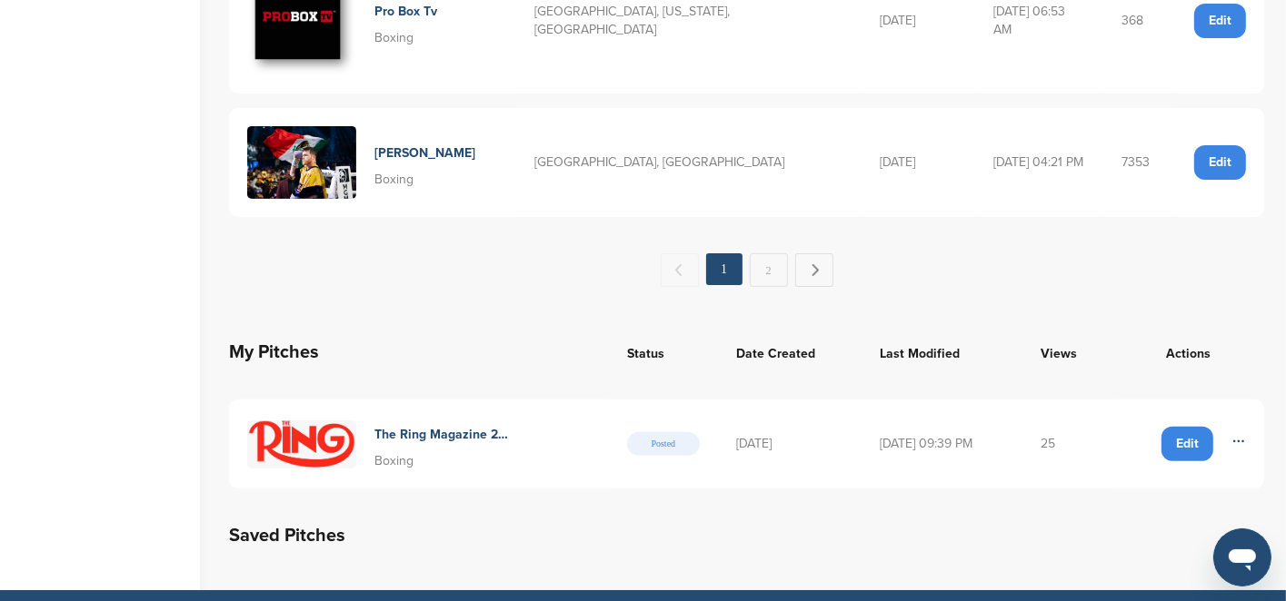
scroll to position [454, 0]
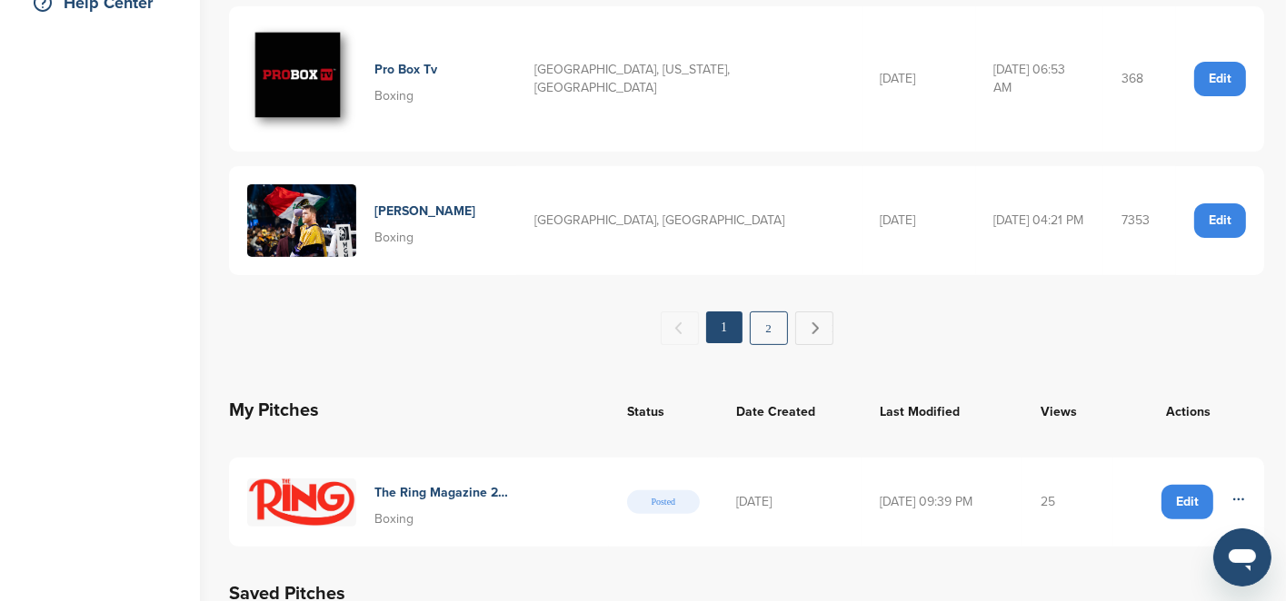
click at [770, 312] on link "2" at bounding box center [769, 329] width 38 height 34
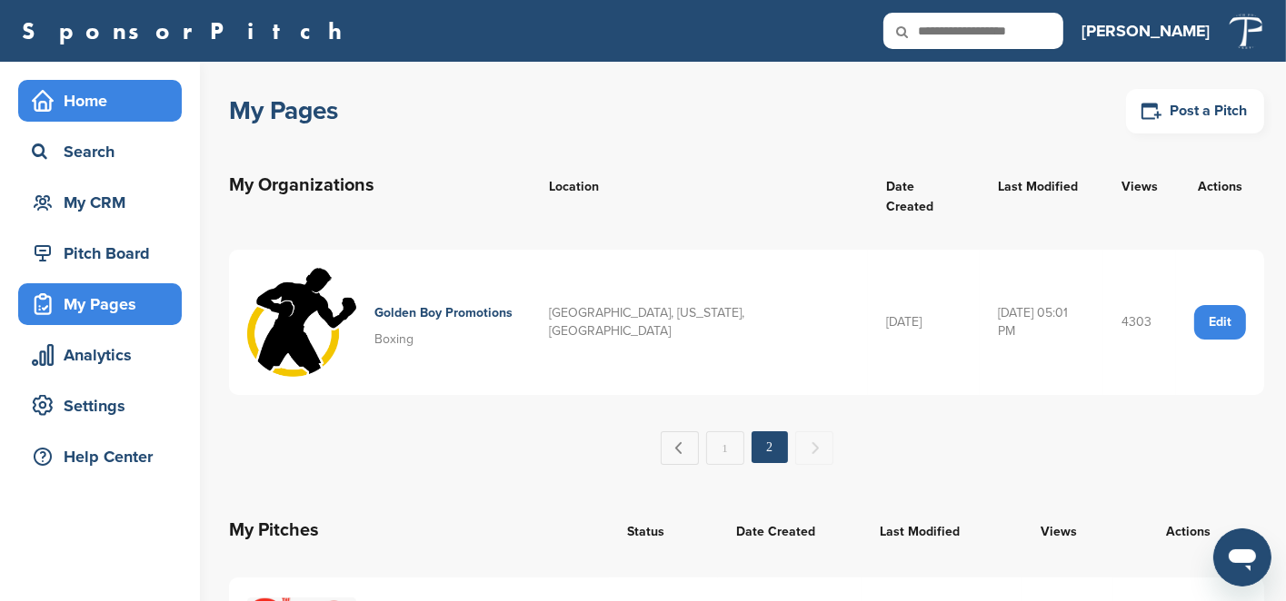
click at [83, 95] on div "Home" at bounding box center [104, 100] width 154 height 33
